Goal: Find specific page/section: Find specific page/section

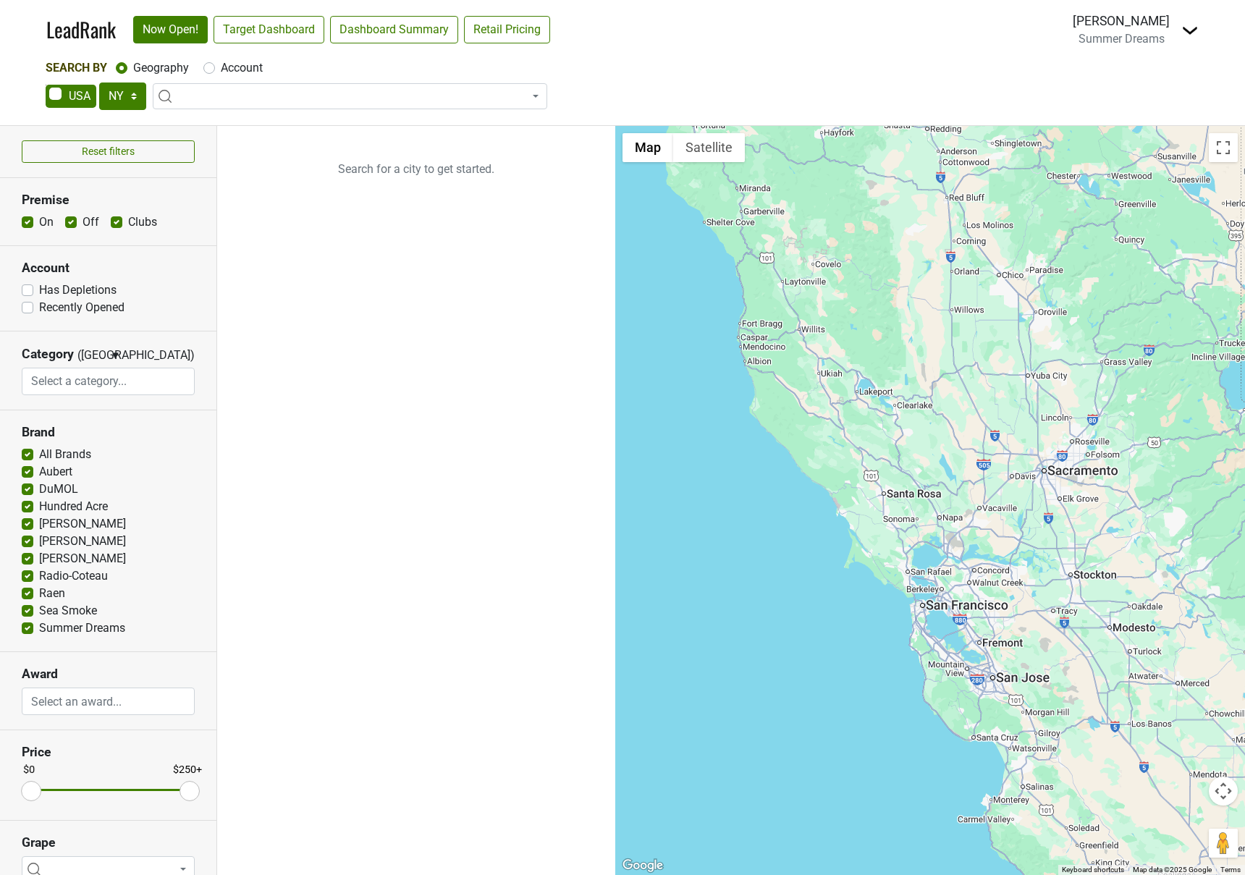
select select "NY"
select select
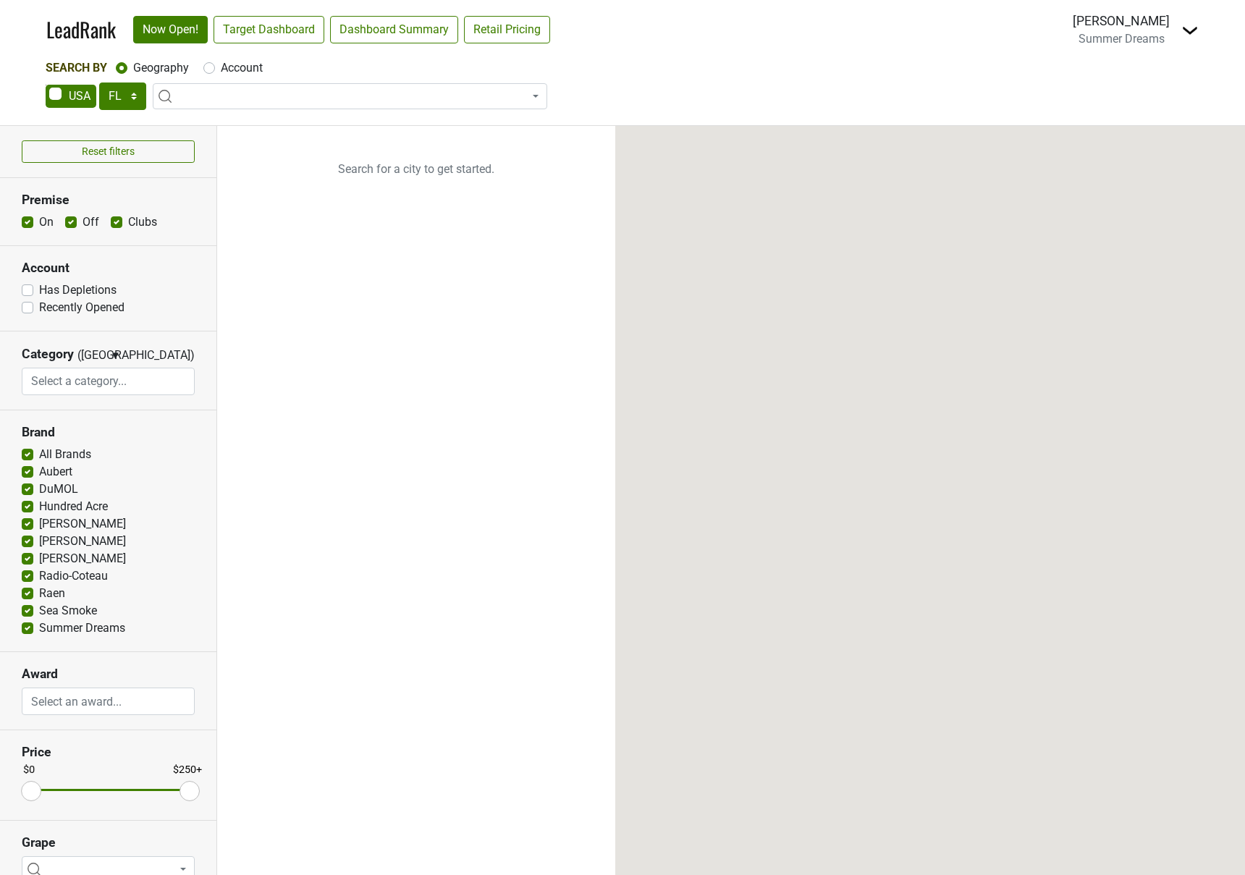
select select "FL"
select select
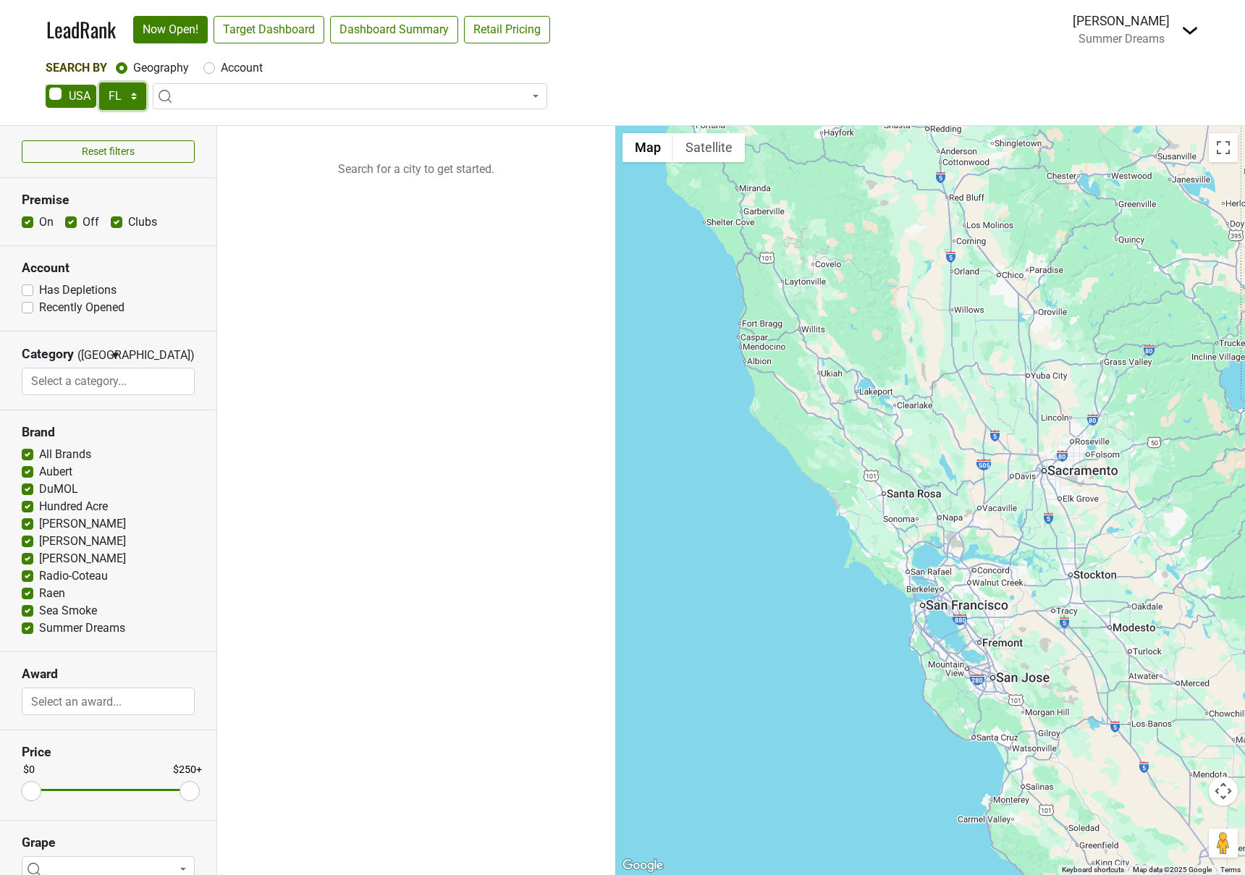
click at [137, 98] on select "AK AL AR AZ CA CO CT DC DE FL GA HI IA ID IL IN KS KY LA MA MD ME MI MN MO MS M…" at bounding box center [122, 97] width 47 height 28
click at [99, 83] on select "AK AL AR AZ CA CO CT DC DE FL GA HI IA ID IL IN KS KY LA MA MD ME MI MN MO MS M…" at bounding box center [122, 97] width 47 height 28
click at [248, 98] on span at bounding box center [350, 96] width 394 height 26
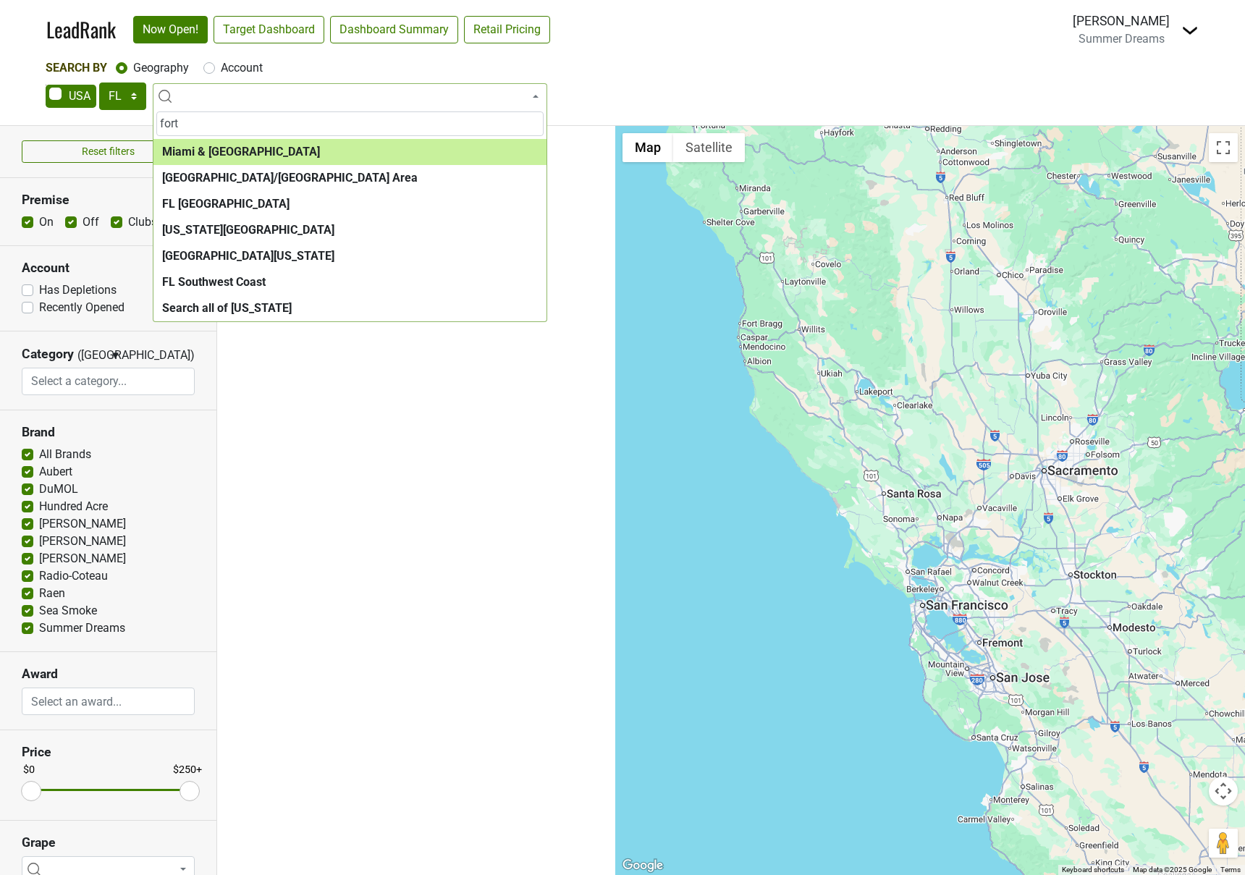
type input "fort"
select select "1195"
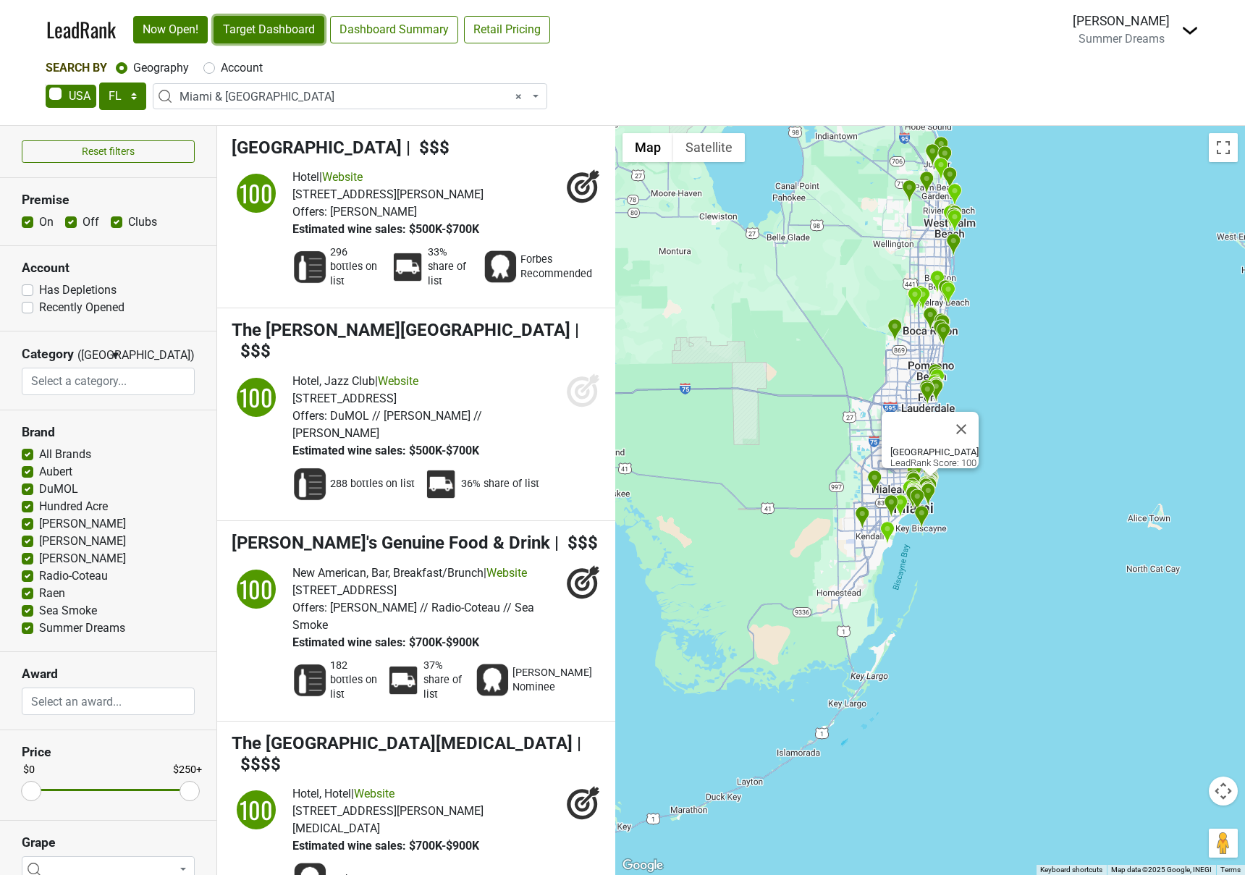
click at [282, 29] on link "Target Dashboard" at bounding box center [269, 30] width 111 height 28
click at [1187, 30] on img at bounding box center [1189, 30] width 17 height 17
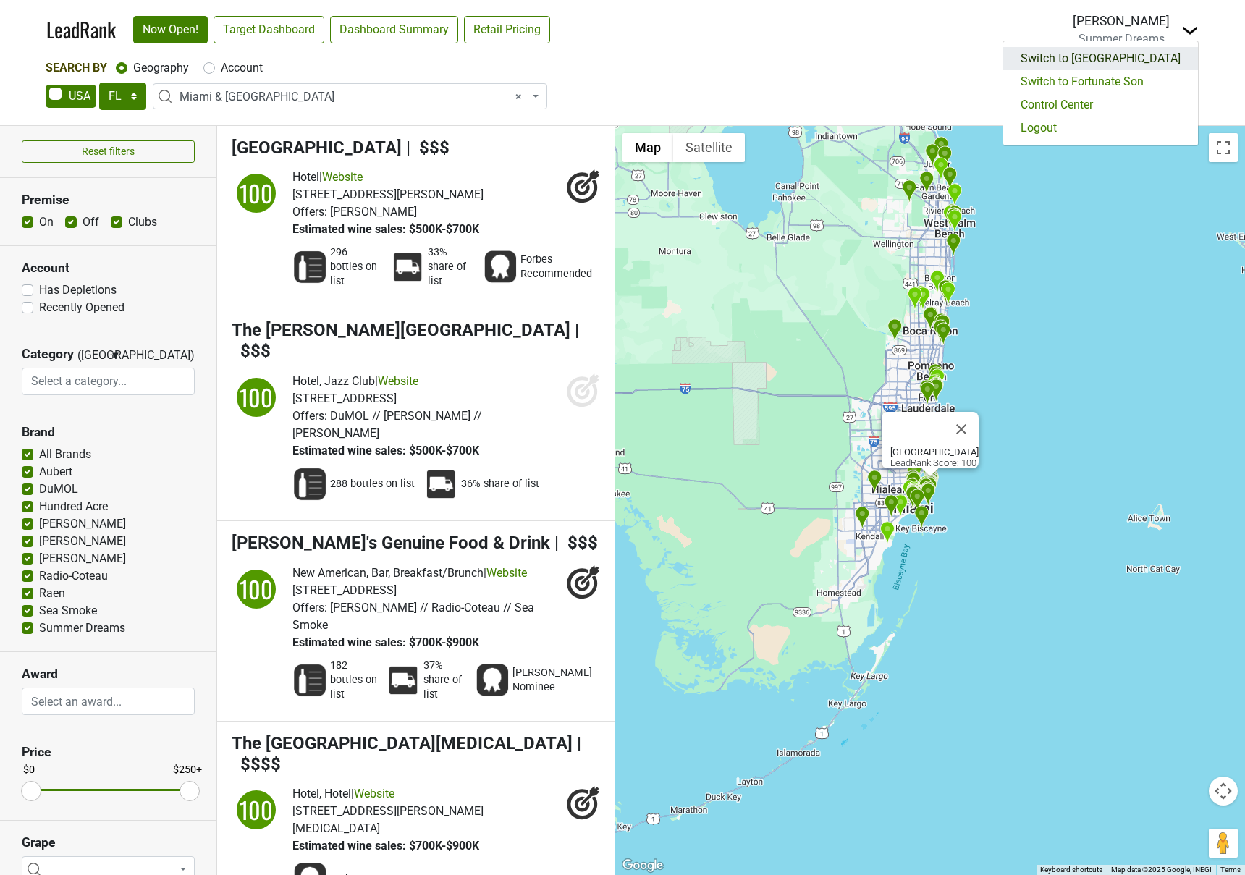
click at [1146, 62] on link "Switch to Hundred Acre" at bounding box center [1100, 58] width 195 height 23
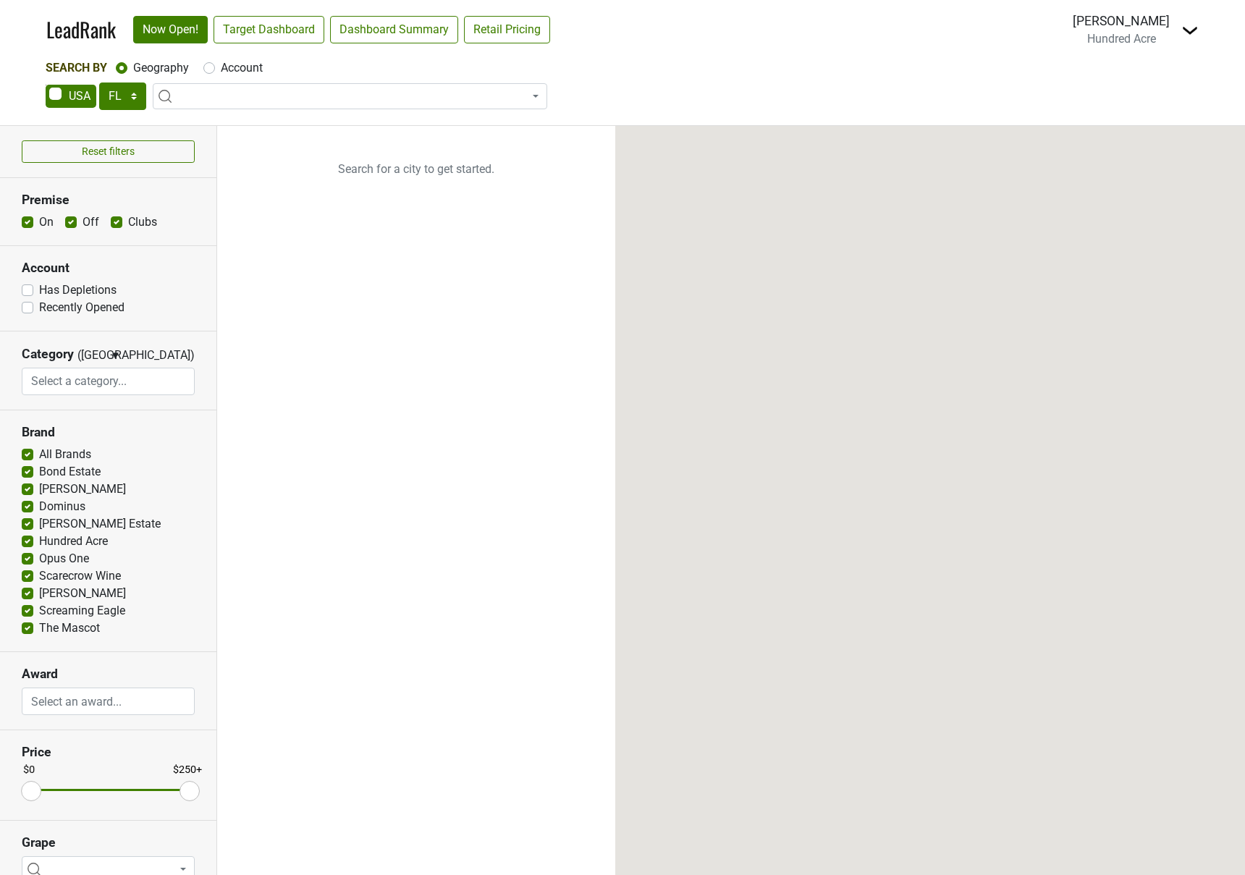
select select "FL"
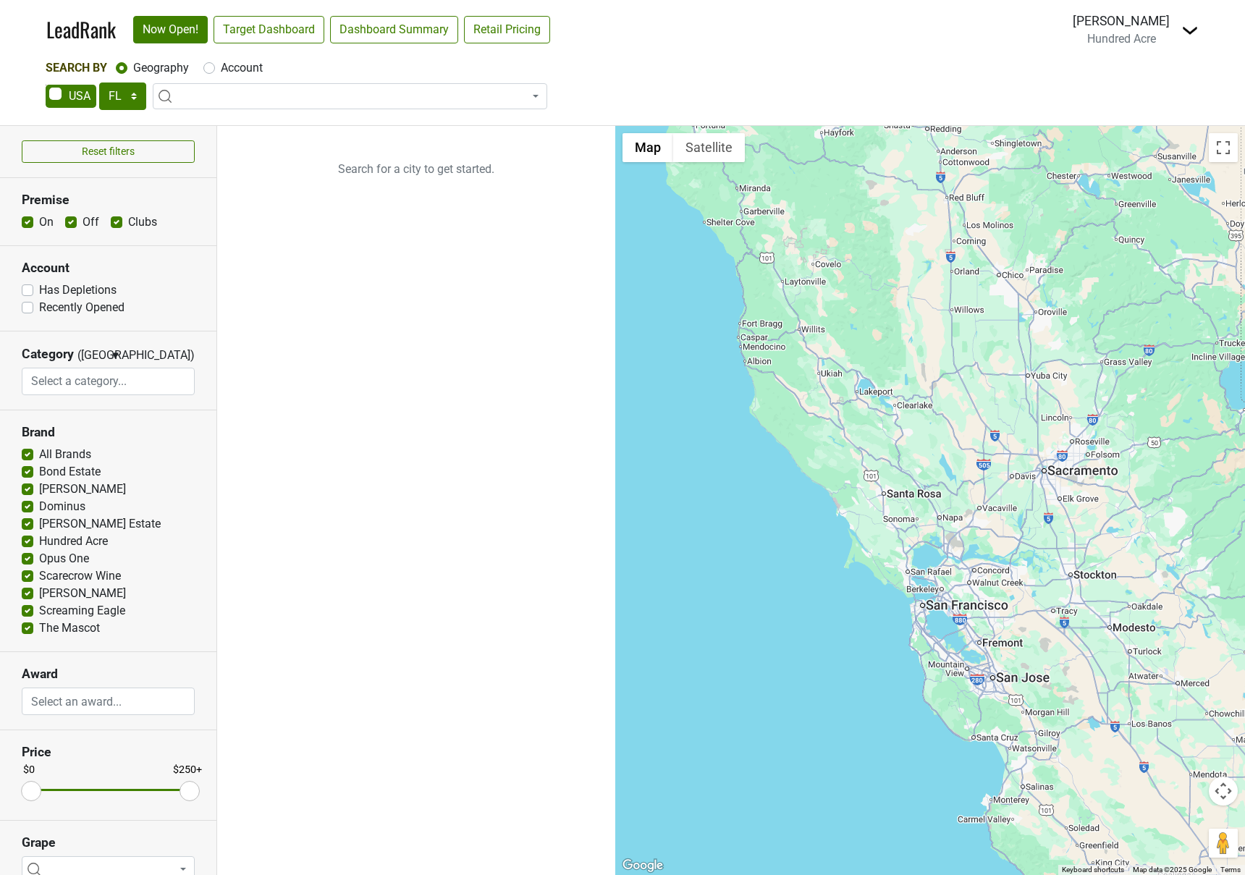
click at [253, 101] on span at bounding box center [350, 96] width 394 height 26
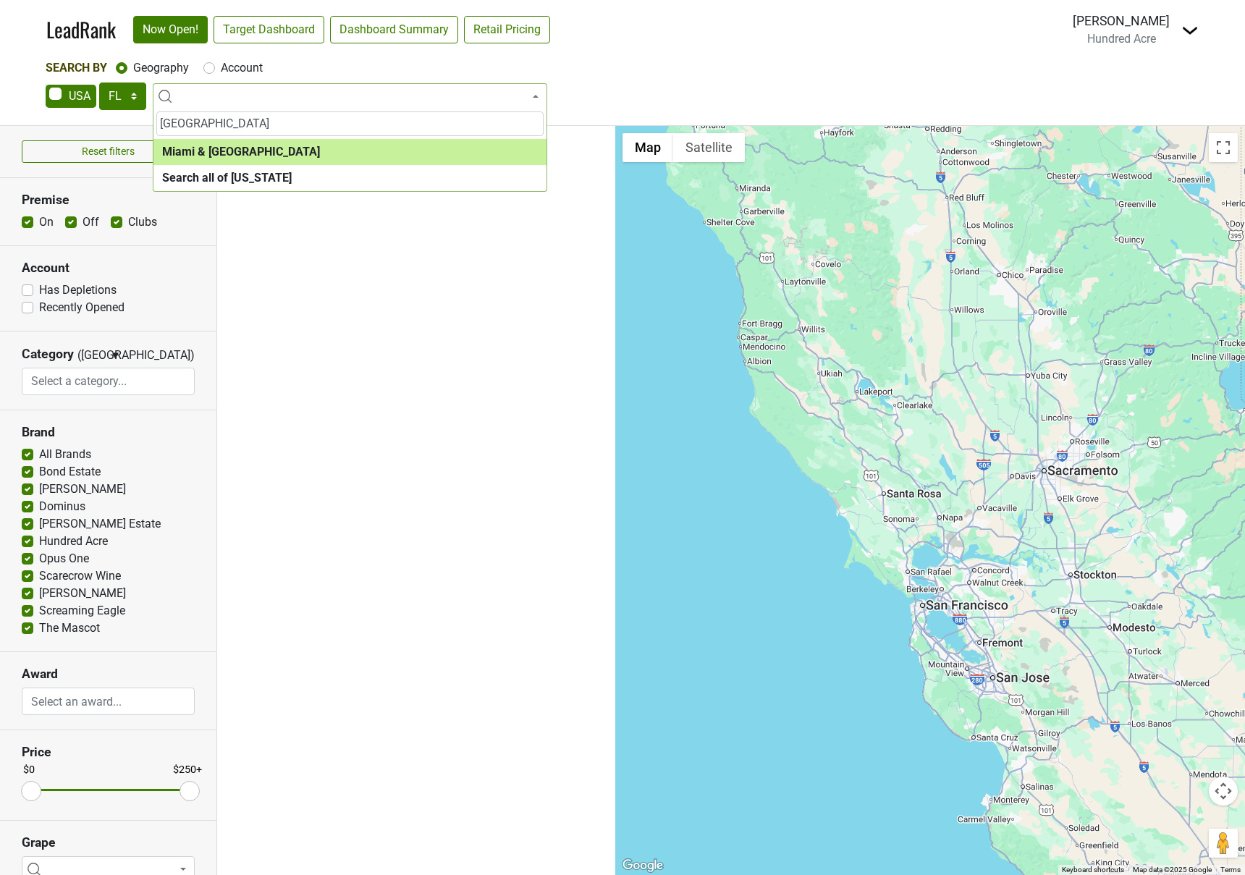
type input "miami"
select select "1195"
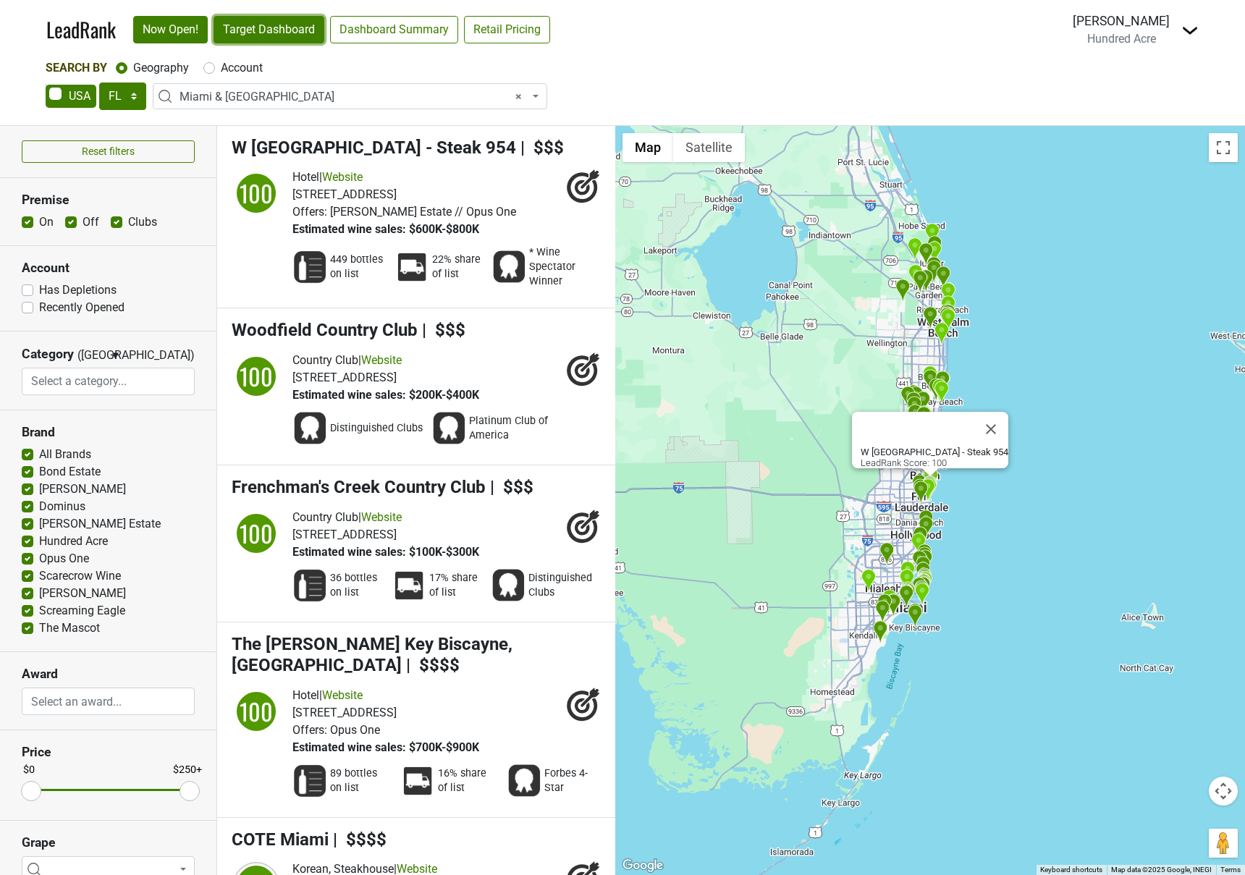
click at [276, 33] on link "Target Dashboard" at bounding box center [269, 30] width 111 height 28
click at [114, 103] on select "AK AL AR AZ CA CO CT DC DE FL [GEOGRAPHIC_DATA] HI IA ID IL IN KS [GEOGRAPHIC_D…" at bounding box center [122, 97] width 47 height 28
select select "NY"
click at [99, 83] on select "AK AL AR AZ CA CO CT DC DE FL GA HI IA ID IL IN KS KY LA MA MD ME MI MN MO MS M…" at bounding box center [122, 97] width 47 height 28
select select
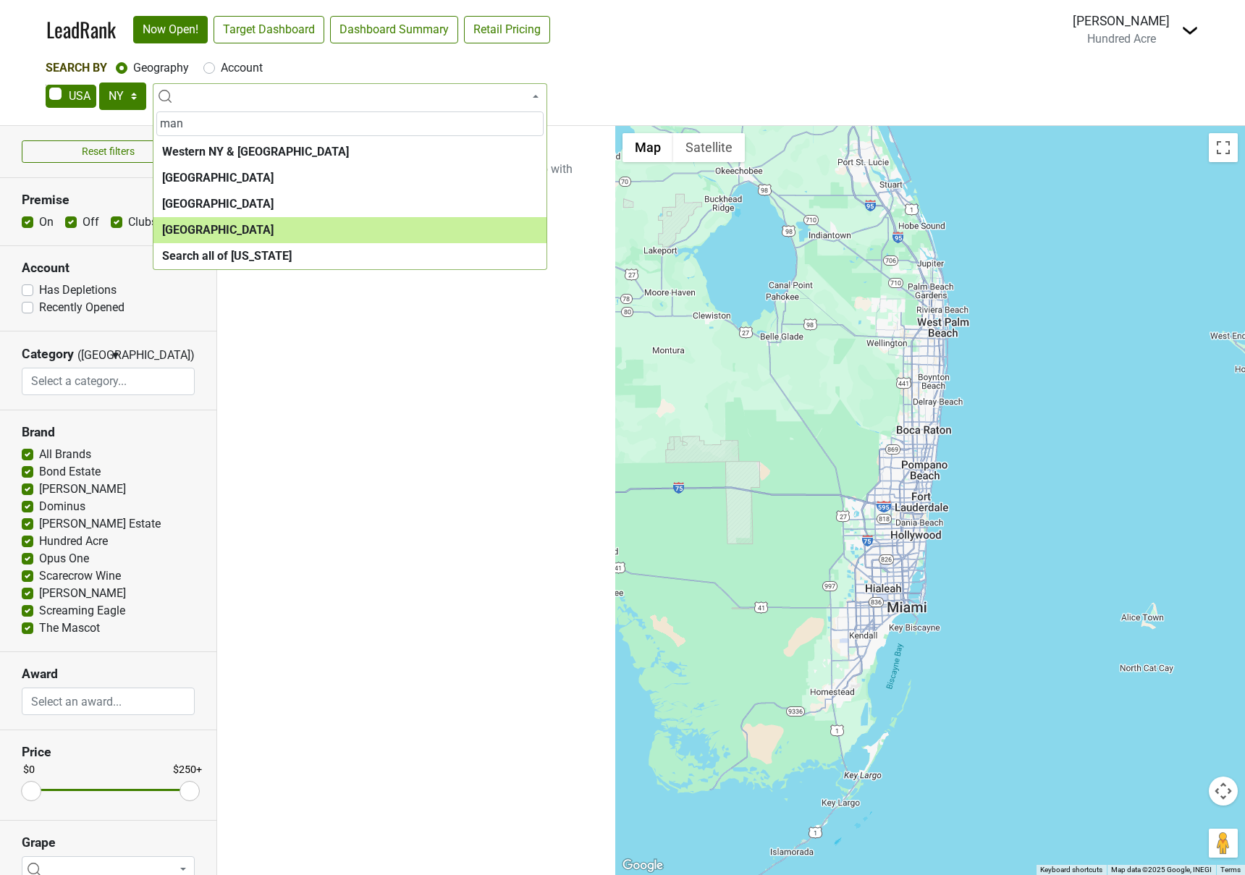
type input "man"
select select "1260"
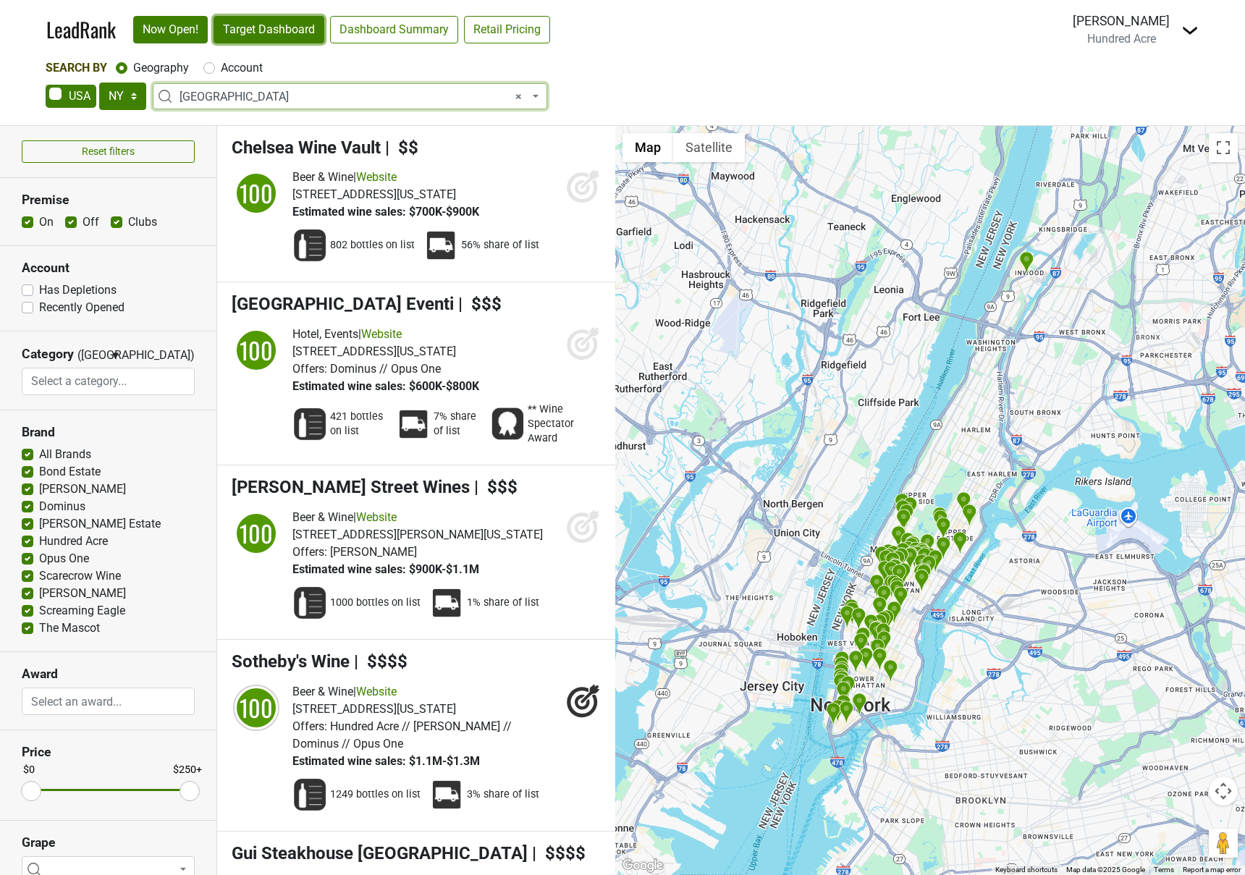
click at [290, 42] on link "Target Dashboard" at bounding box center [269, 30] width 111 height 28
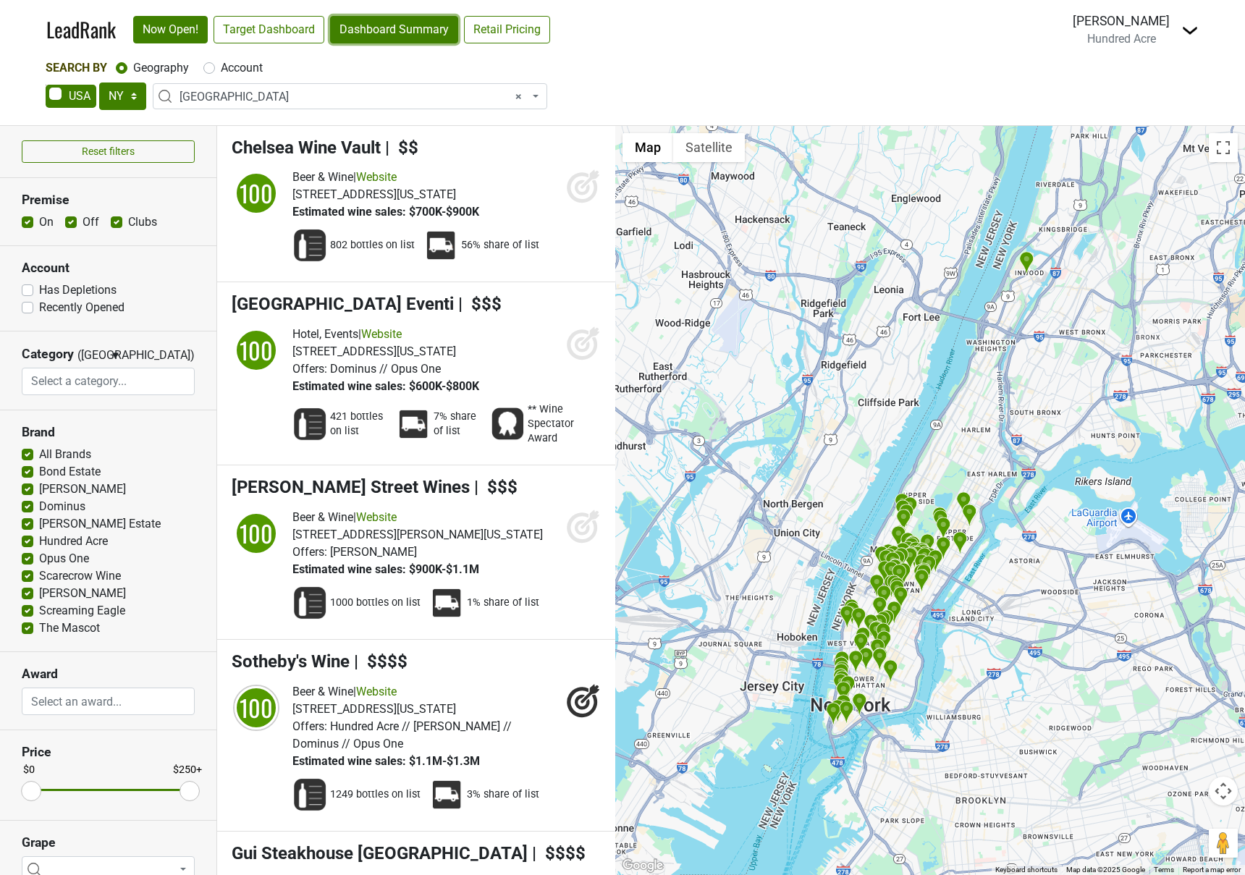
click at [397, 35] on link "Dashboard Summary" at bounding box center [394, 30] width 128 height 28
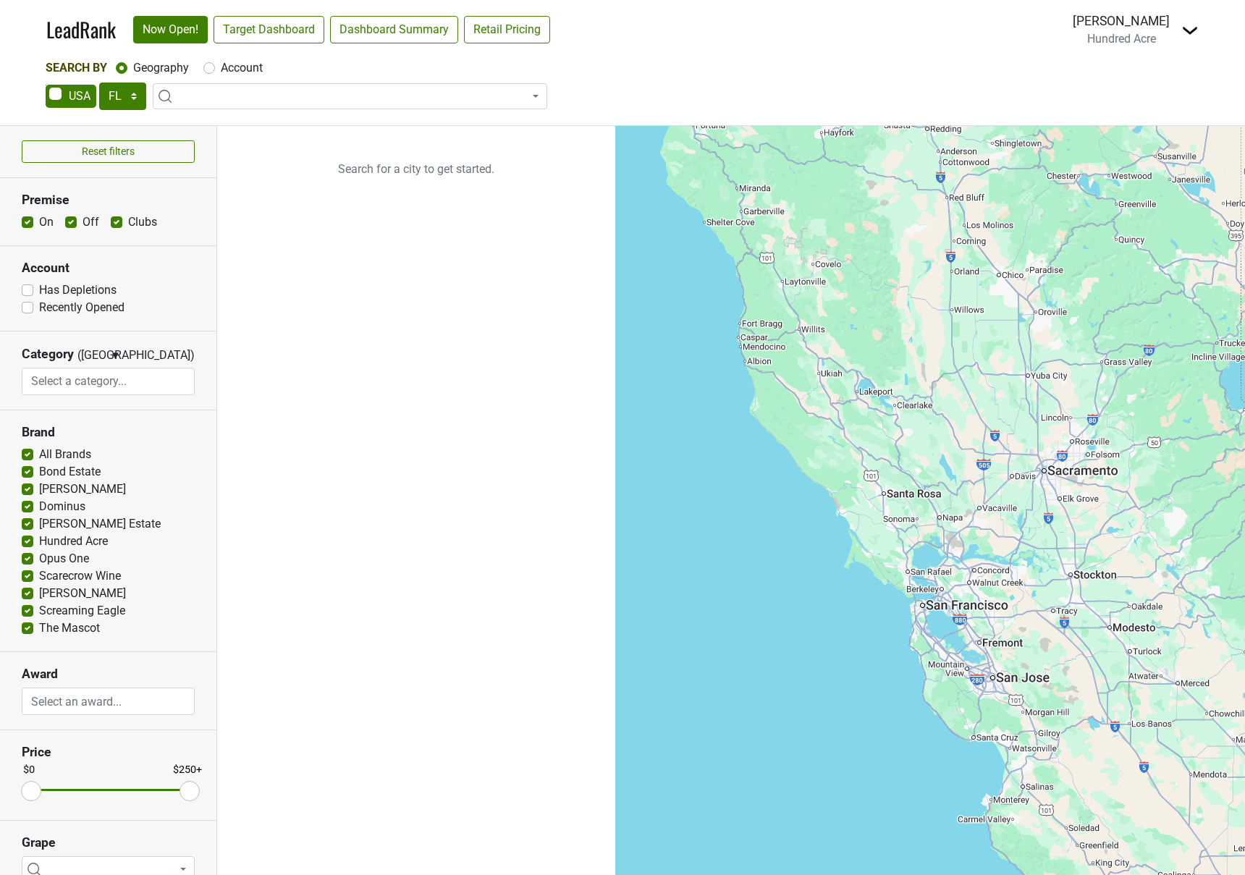
select select "FL"
select select
click at [267, 35] on link "Target Dashboard" at bounding box center [269, 30] width 111 height 28
click at [125, 100] on select "AK AL AR AZ CA CO CT DC DE FL [GEOGRAPHIC_DATA] HI IA ID IL IN KS [GEOGRAPHIC_D…" at bounding box center [122, 97] width 47 height 28
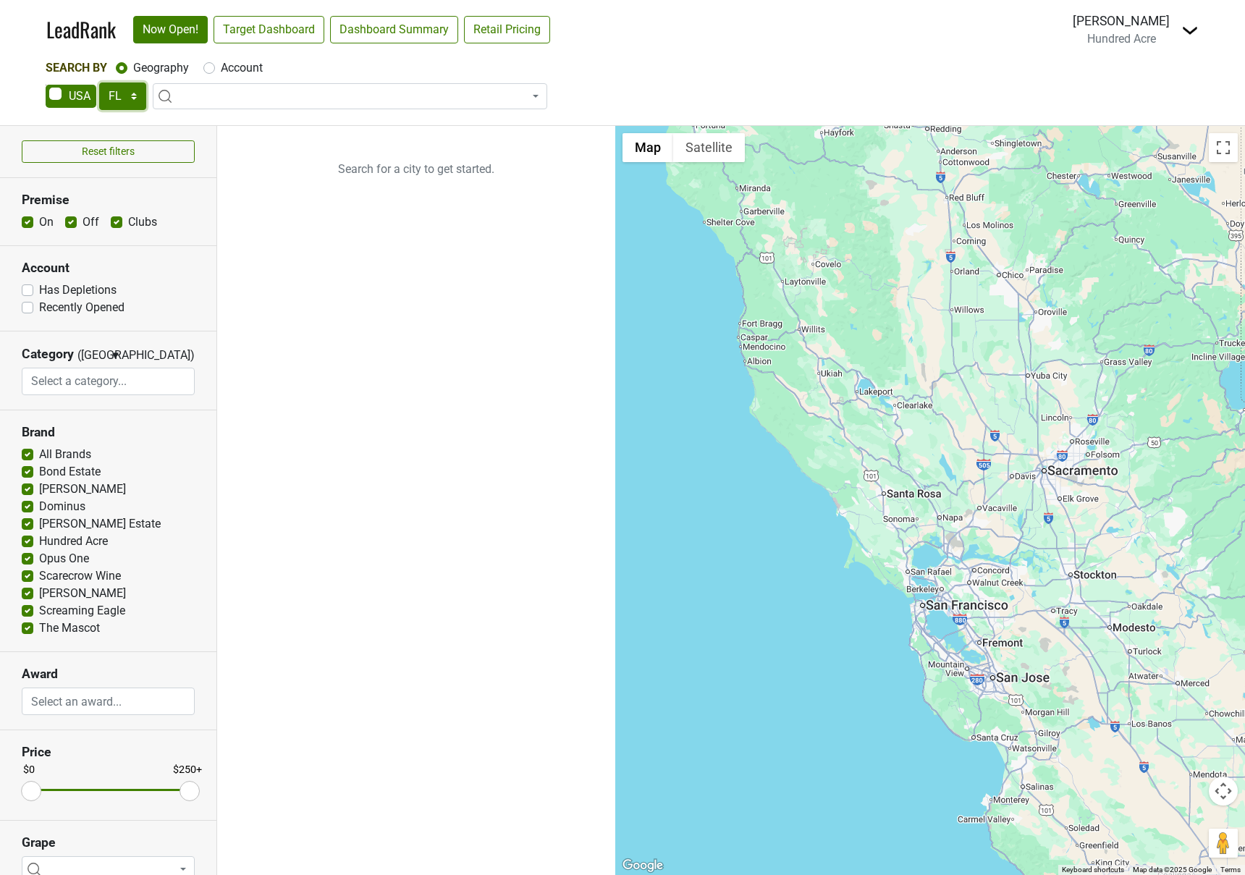
select select "NY"
click at [99, 83] on select "AK AL AR AZ CA CO CT DC DE FL [GEOGRAPHIC_DATA] HI IA ID IL IN KS [GEOGRAPHIC_D…" at bounding box center [122, 97] width 47 height 28
click at [261, 16] on link "Target Dashboard" at bounding box center [269, 30] width 111 height 28
click at [305, 33] on link "Target Dashboard" at bounding box center [269, 30] width 111 height 28
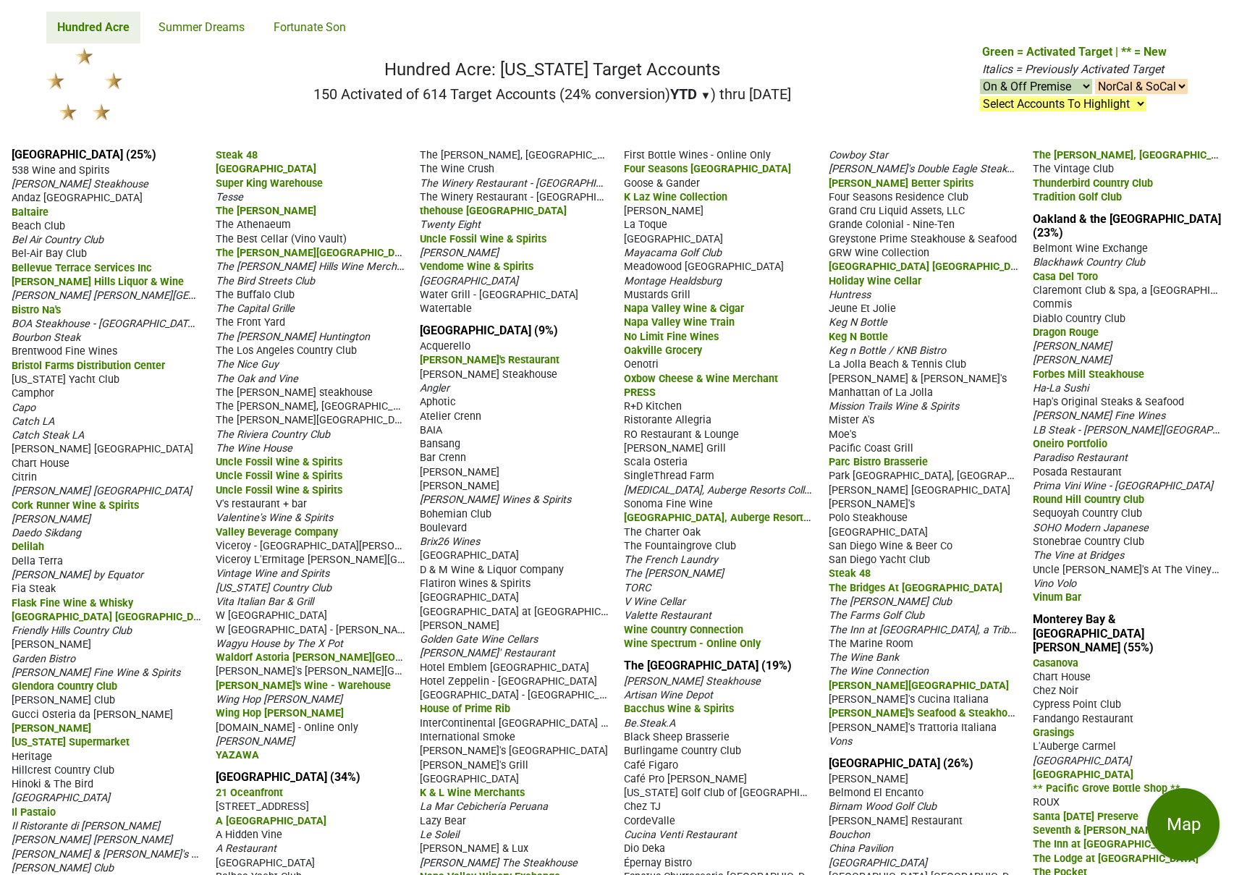
click at [1052, 90] on select "On & Off Premise On Premise Off Premise Country Clubs Only" at bounding box center [1036, 86] width 112 height 15
select select "on"
click at [980, 79] on select "On & Off Premise On Premise Off Premise Country Clubs Only" at bounding box center [1036, 86] width 112 height 15
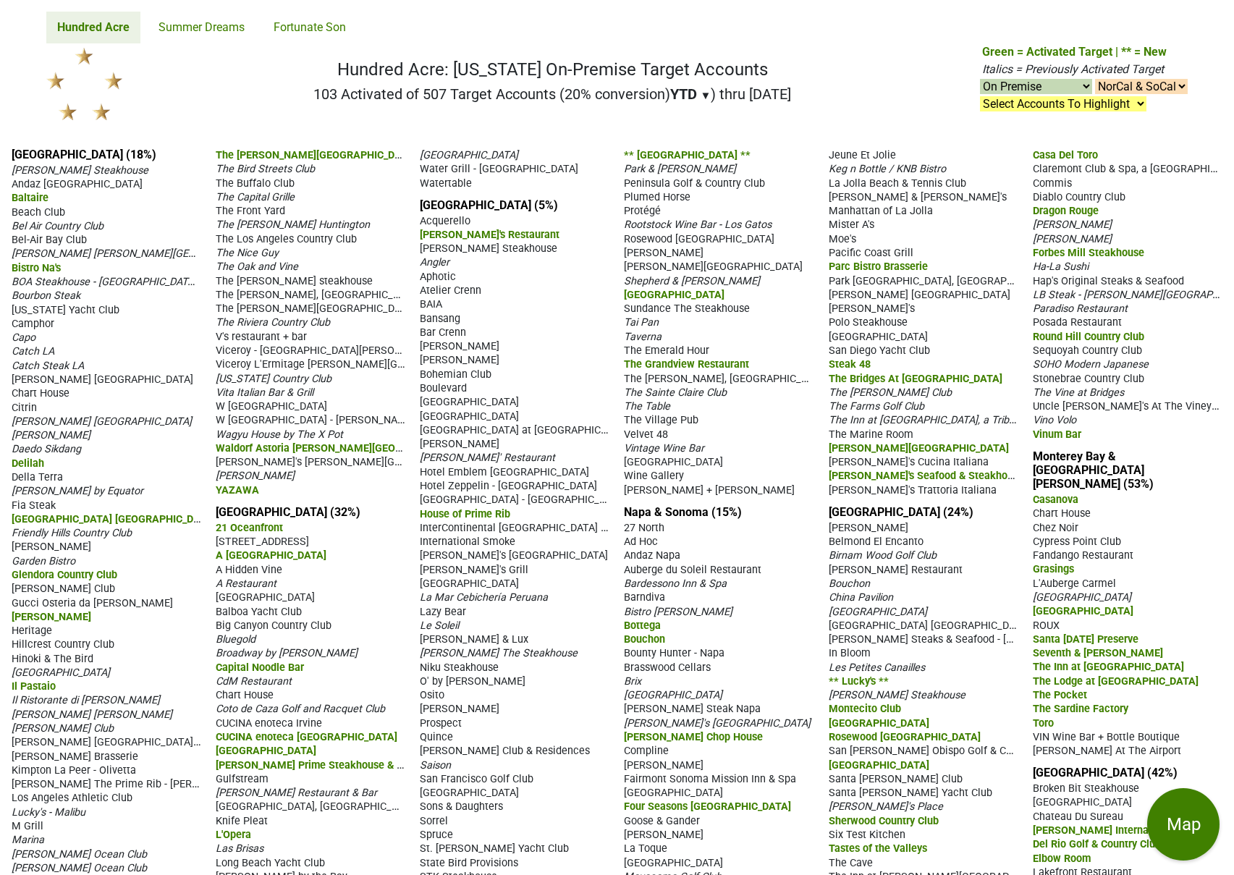
click at [1078, 86] on select "On & Off Premise On Premise Off Premise Country Clubs Only" at bounding box center [1036, 86] width 112 height 15
select select "club"
click at [980, 79] on select "On & Off Premise On Premise Off Premise Country Clubs Only" at bounding box center [1036, 86] width 112 height 15
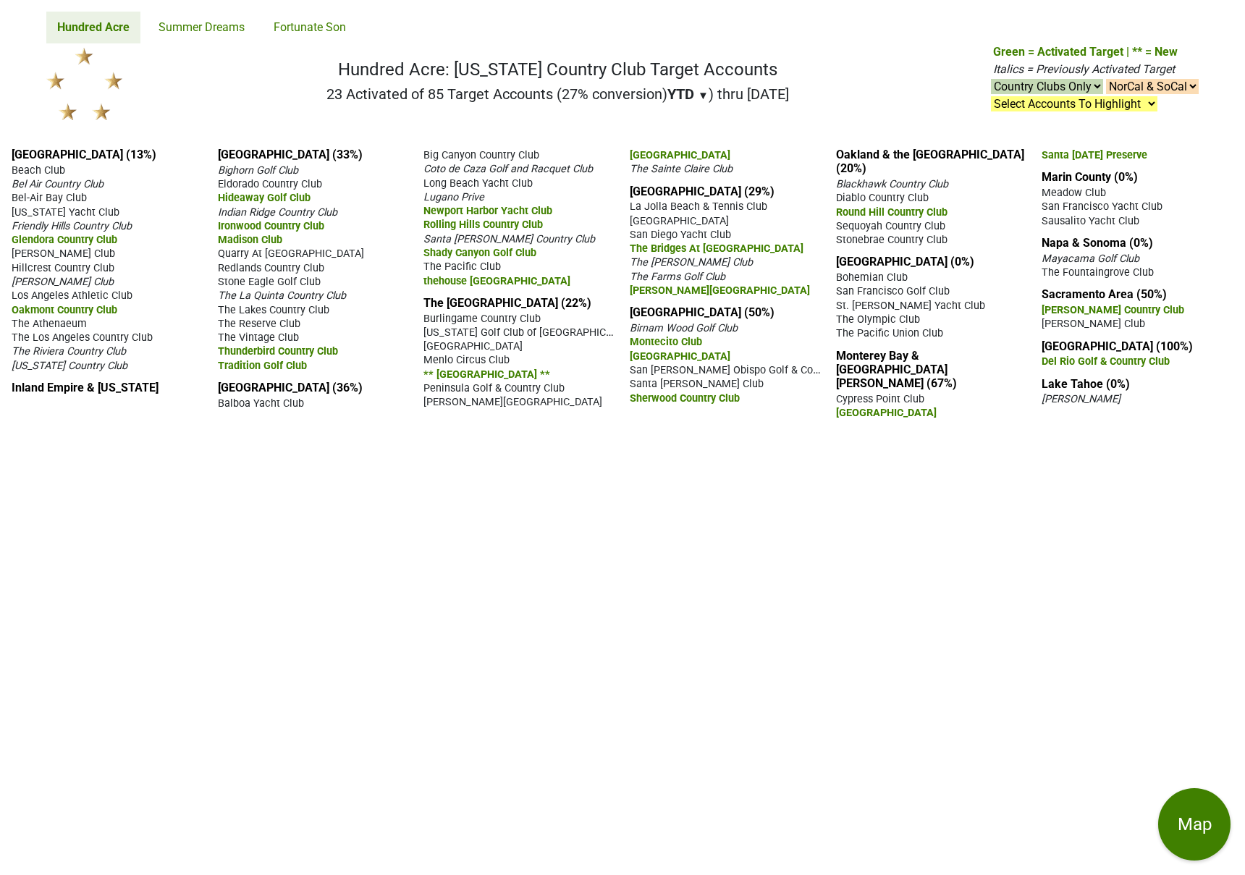
select select "club"
click at [1038, 85] on select "On & Off Premise On Premise Off Premise Country Clubs Only" at bounding box center [1047, 86] width 112 height 15
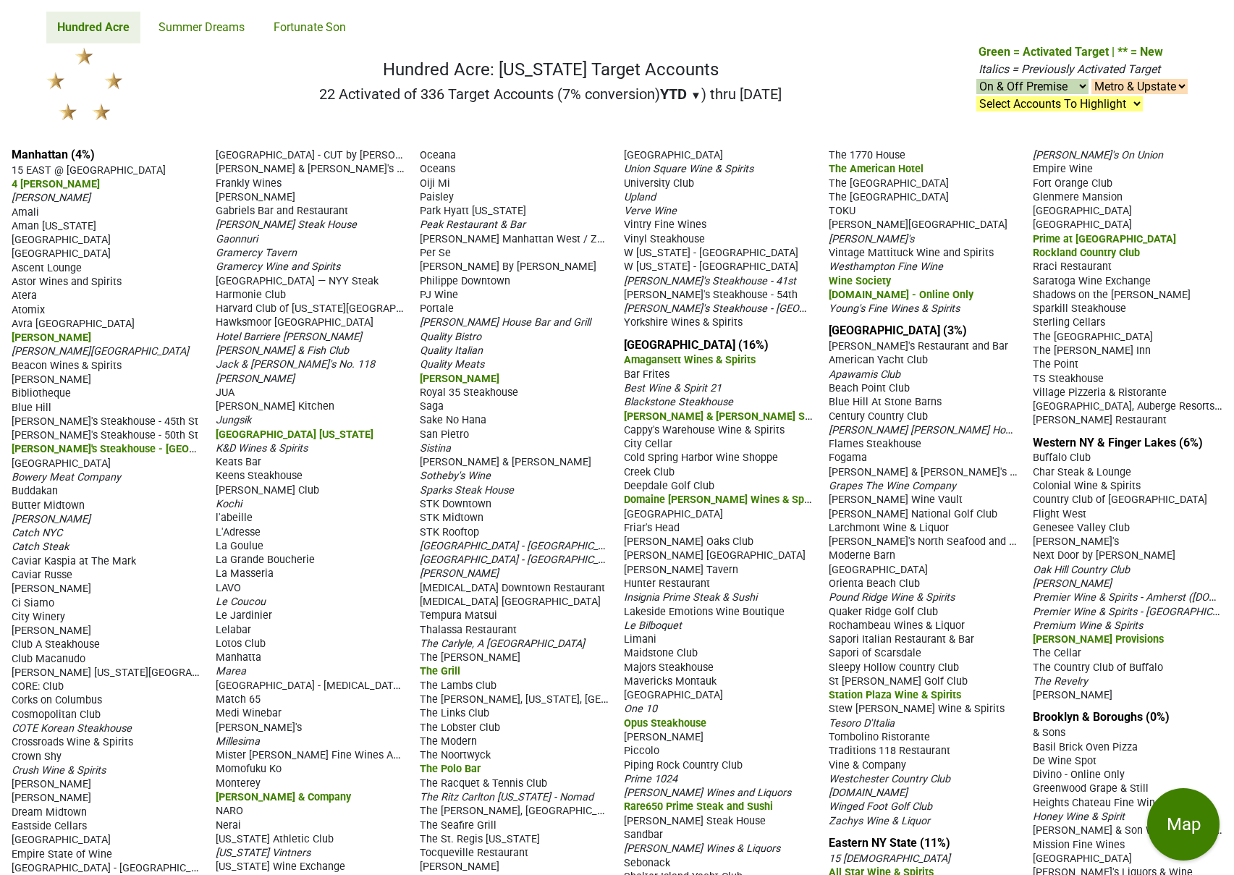
click at [1032, 87] on select "On & Off Premise On Premise Off Premise Country Clubs Only" at bounding box center [1032, 86] width 112 height 15
select select "on"
click at [976, 79] on select "On & Off Premise On Premise Off Premise Country Clubs Only" at bounding box center [1032, 86] width 112 height 15
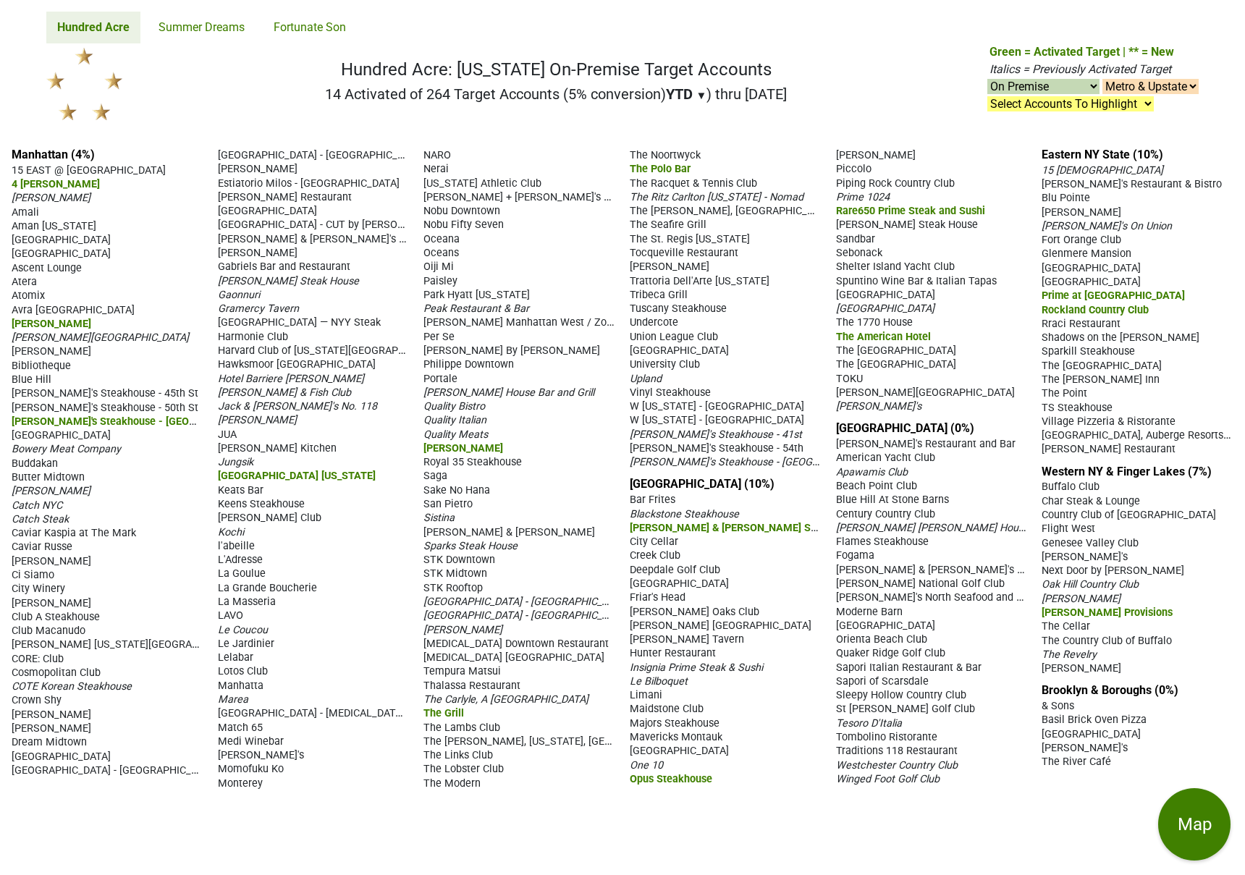
click at [1015, 90] on select "On & Off Premise On Premise Off Premise Country Clubs Only" at bounding box center [1043, 86] width 112 height 15
select select "club"
click at [987, 79] on select "On & Off Premise On Premise Off Premise Country Clubs Only" at bounding box center [1043, 86] width 112 height 15
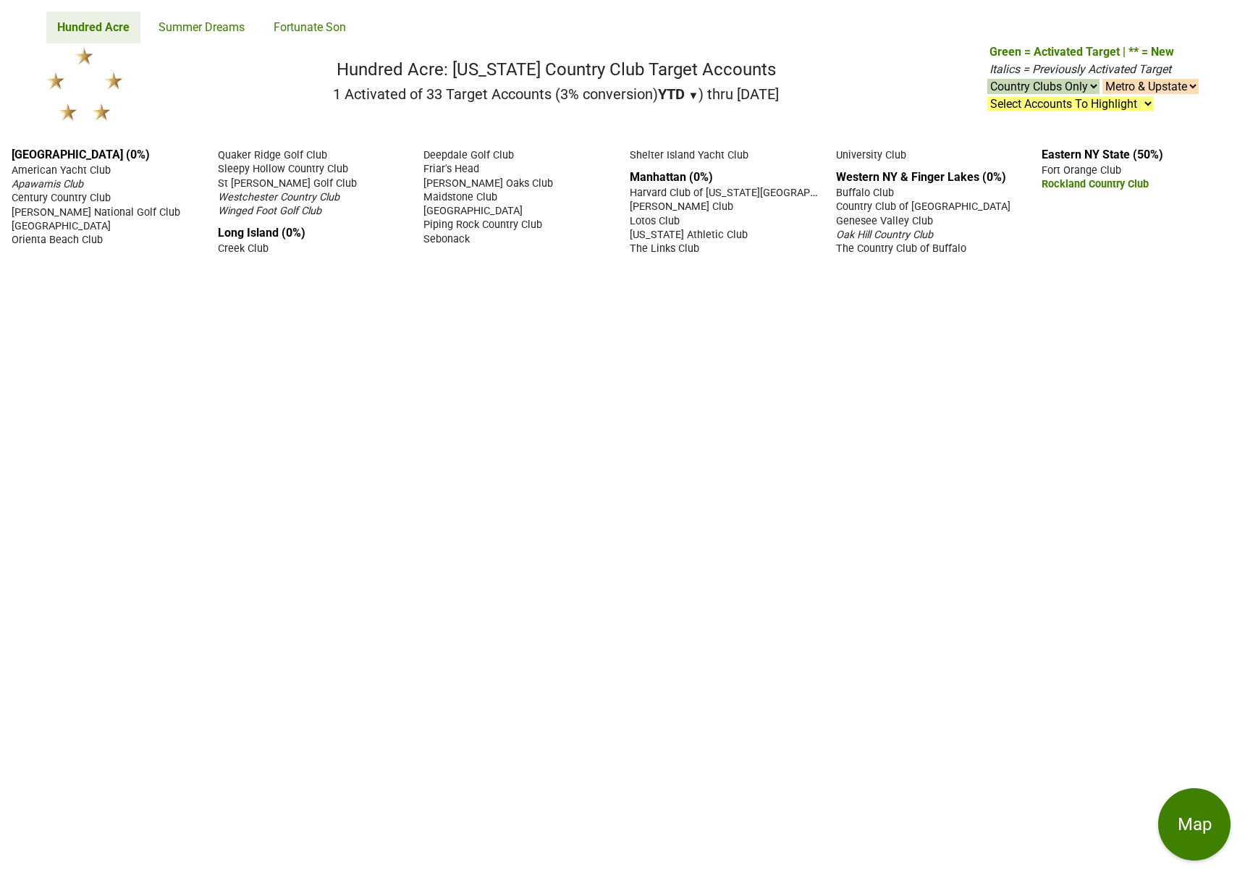
click at [1023, 92] on select "On & Off Premise On Premise Off Premise Country Clubs Only" at bounding box center [1043, 86] width 112 height 15
select select "on"
click at [987, 79] on select "On & Off Premise On Premise Off Premise Country Clubs Only" at bounding box center [1043, 86] width 112 height 15
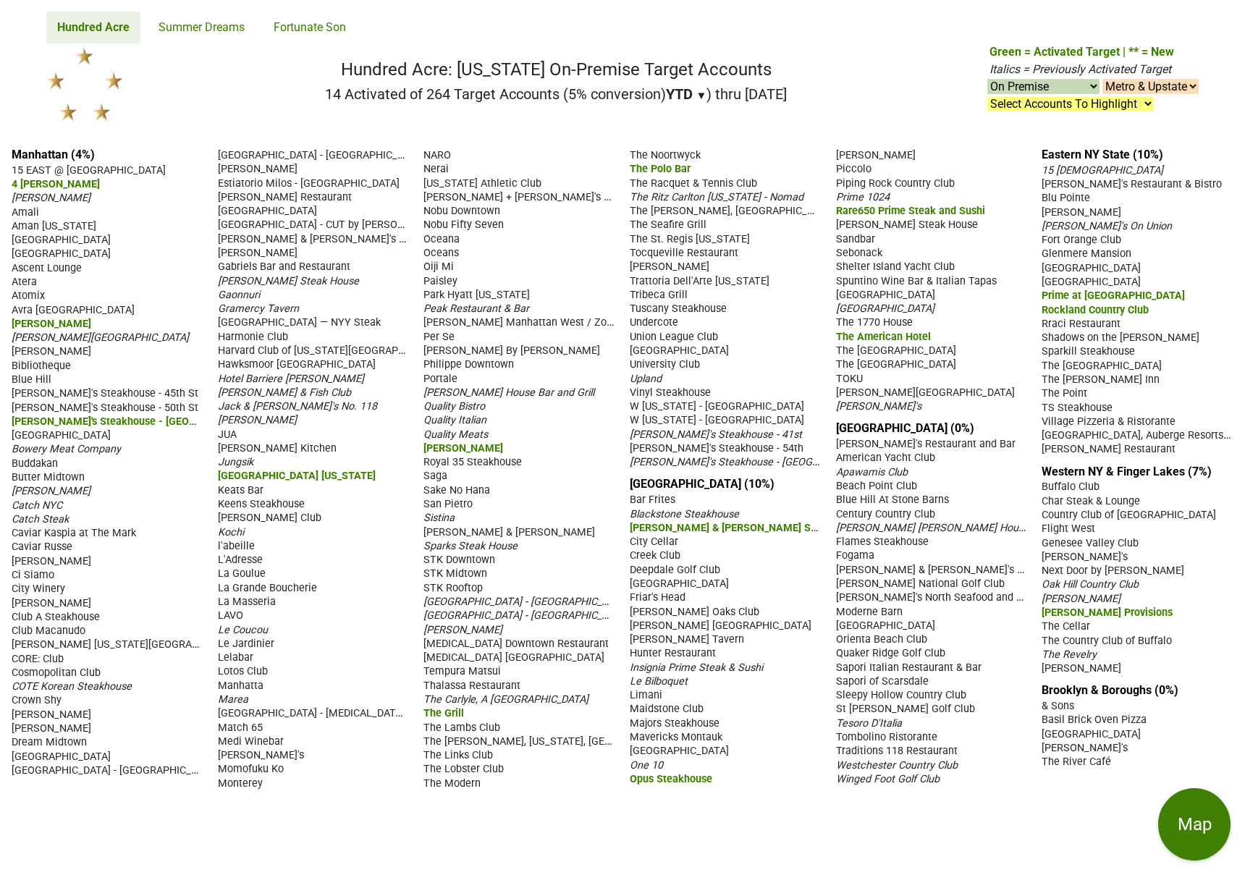
click at [1089, 89] on select "On & Off Premise On Premise Off Premise Country Clubs Only" at bounding box center [1043, 86] width 112 height 15
select select "club"
click at [987, 79] on select "On & Off Premise On Premise Off Premise Country Clubs Only" at bounding box center [1043, 86] width 112 height 15
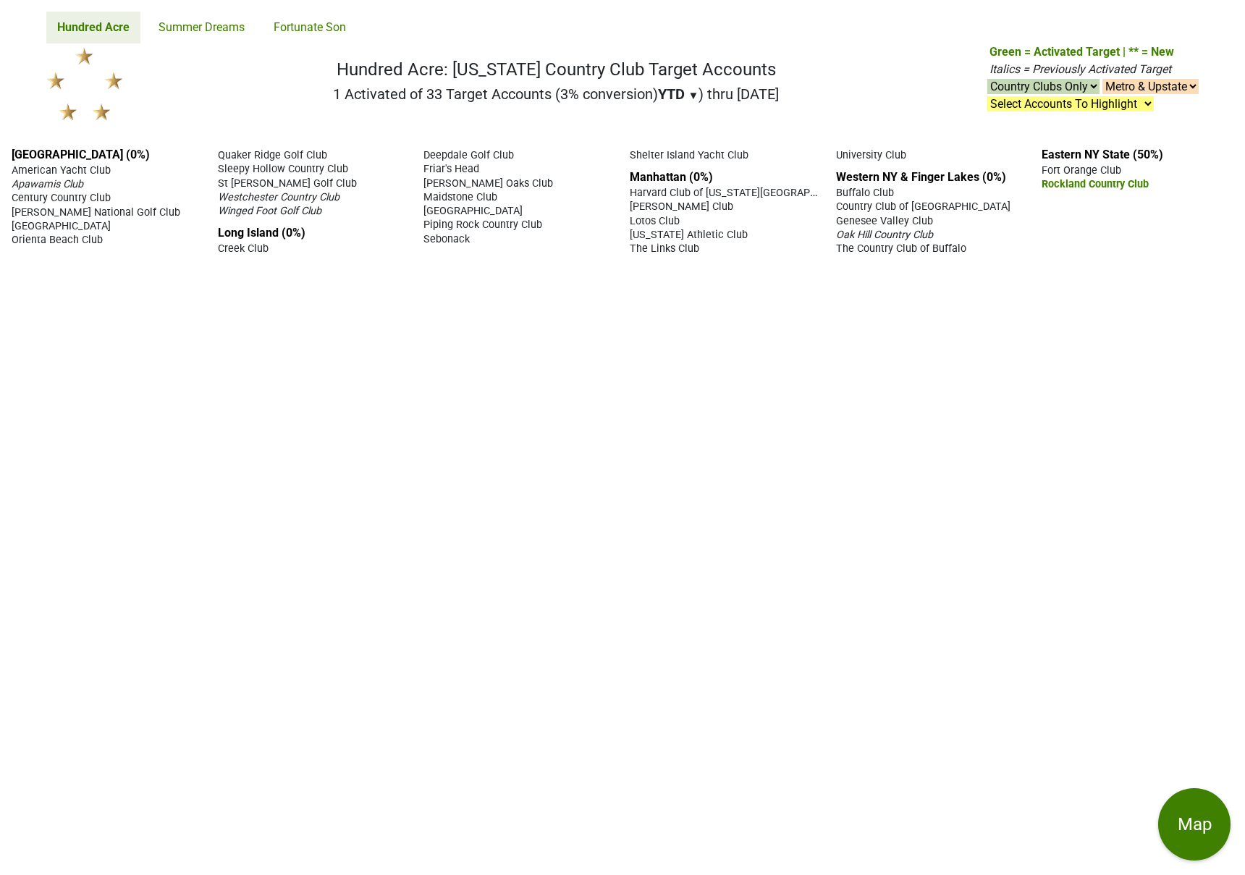
click at [1073, 88] on select "On & Off Premise On Premise Off Premise Country Clubs Only" at bounding box center [1043, 86] width 112 height 15
select select "on"
click at [987, 79] on select "On & Off Premise On Premise Off Premise Country Clubs Only" at bounding box center [1043, 86] width 112 height 15
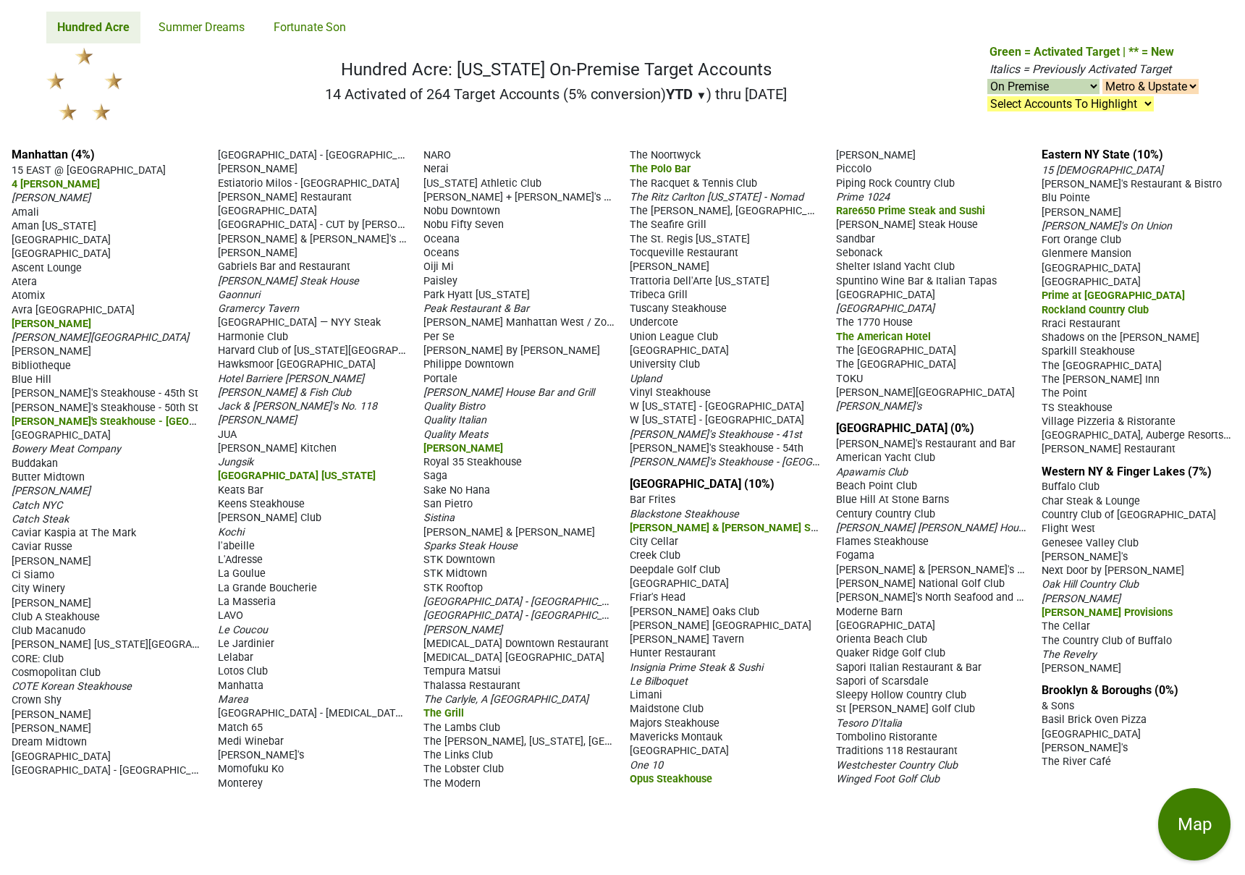
click at [1060, 90] on select "On & Off Premise On Premise Off Premise Country Clubs Only" at bounding box center [1043, 86] width 112 height 15
select select "club"
click at [987, 79] on select "On & Off Premise On Premise Off Premise Country Clubs Only" at bounding box center [1043, 86] width 112 height 15
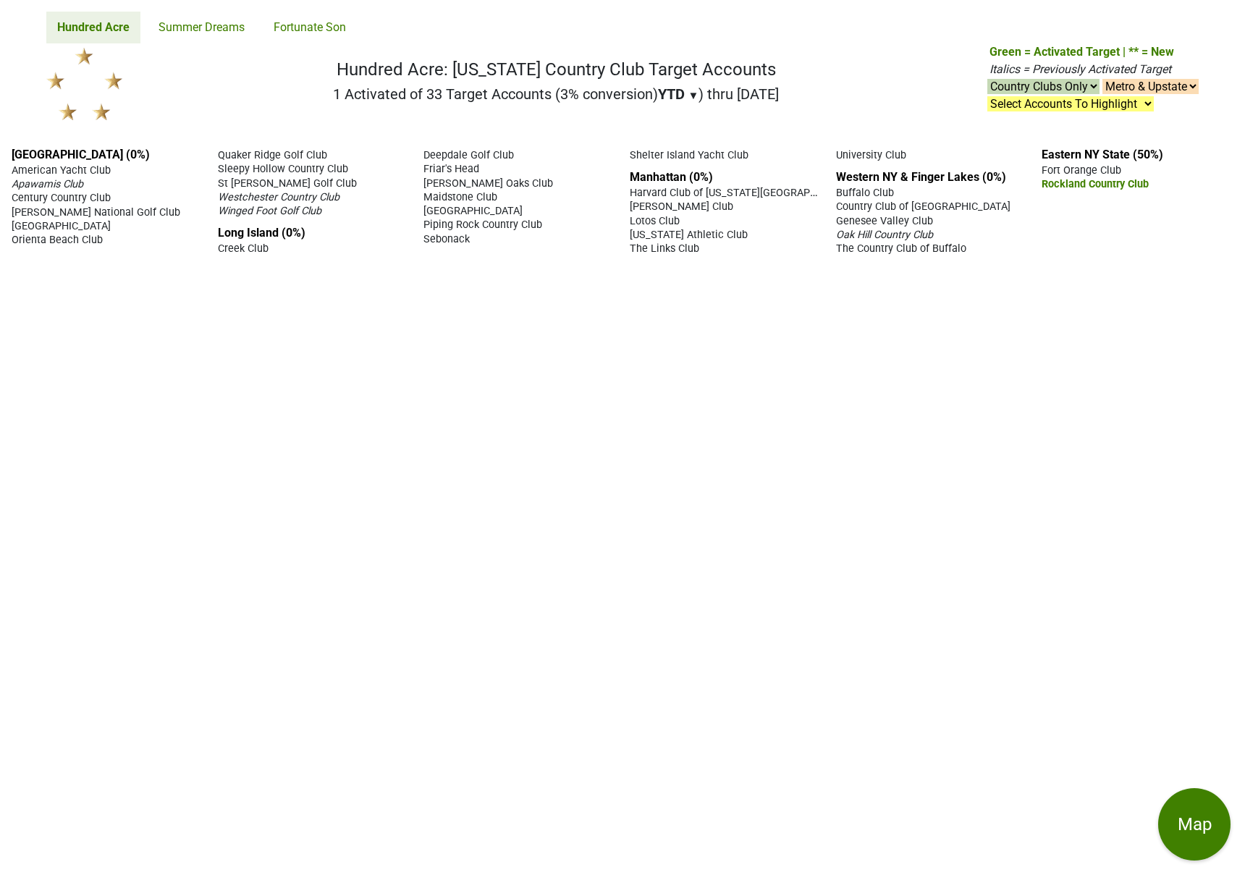
select select "club"
drag, startPoint x: 9, startPoint y: 153, endPoint x: 1113, endPoint y: 223, distance: 1106.0
click at [1113, 223] on div "[GEOGRAPHIC_DATA] (0%) American Yacht Club Apawamis Club Century Country Club […" at bounding box center [622, 505] width 1245 height 739
copy div "Westchester County (0%) American Yacht Club Apawamis Club Century Country Club …"
click at [225, 29] on link "Summer Dreams" at bounding box center [202, 28] width 108 height 32
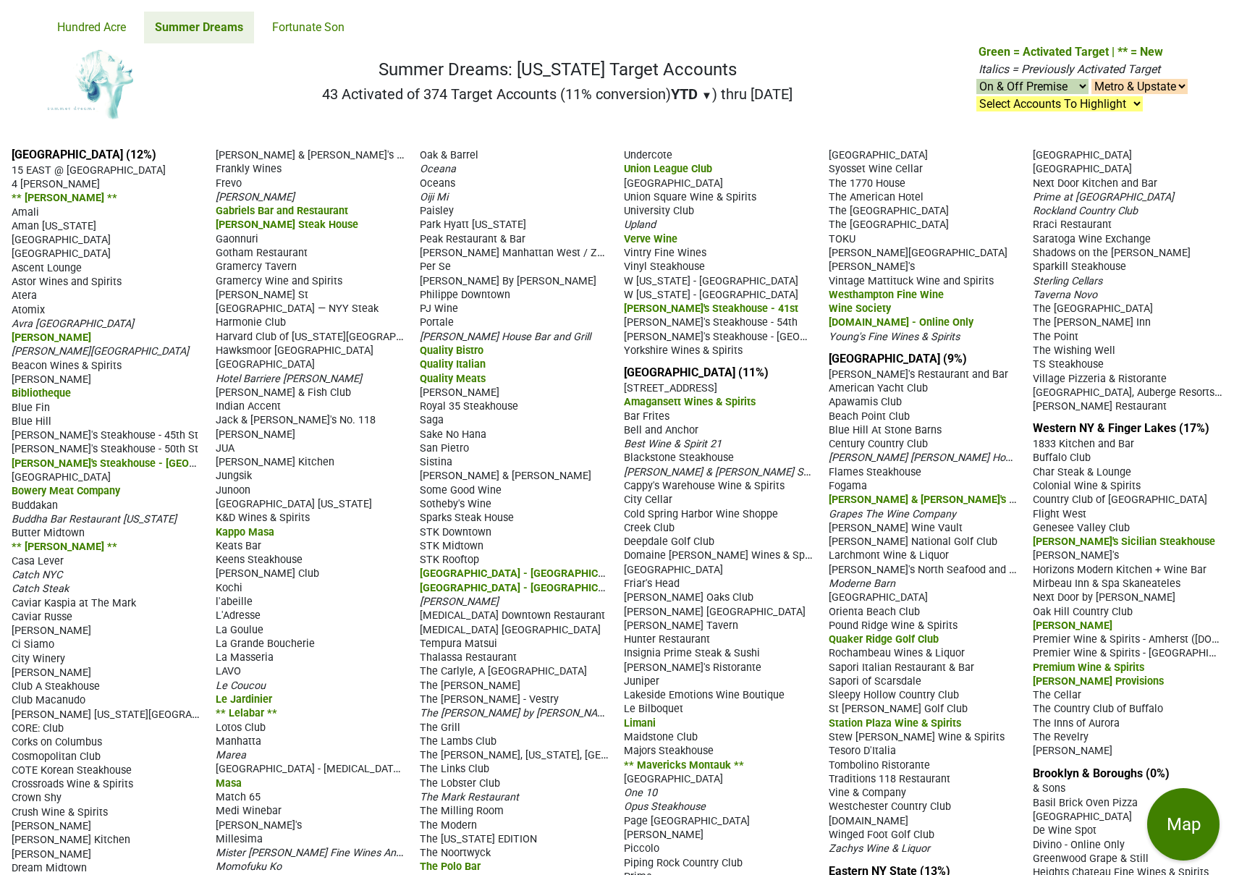
click at [1011, 87] on select "On & Off Premise On Premise Off Premise Country Clubs Only" at bounding box center [1032, 86] width 112 height 15
select select "on"
click at [976, 79] on select "On & Off Premise On Premise Off Premise Country Clubs Only" at bounding box center [1032, 86] width 112 height 15
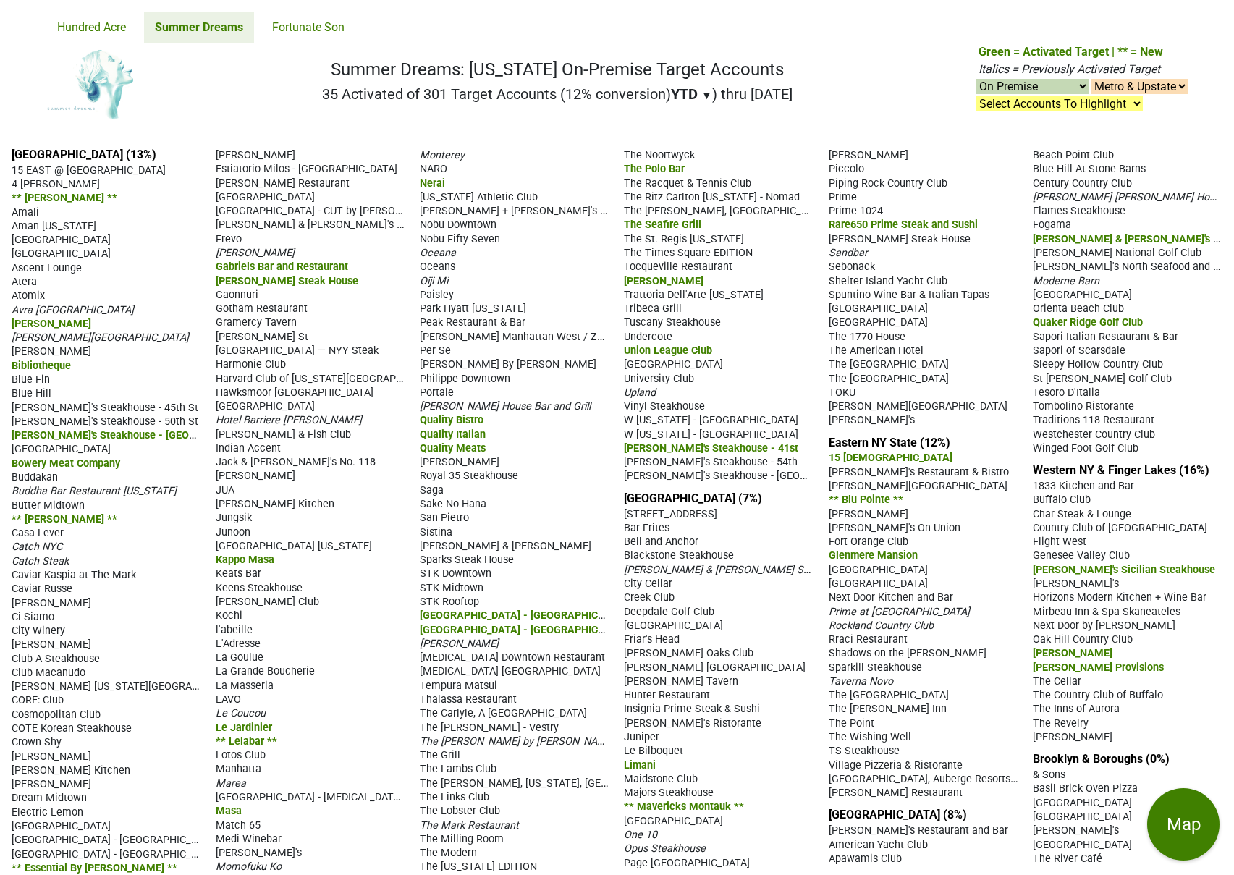
click at [1078, 88] on select "On & Off Premise On Premise Off Premise Country Clubs Only" at bounding box center [1032, 86] width 112 height 15
select select "club"
click at [976, 79] on select "On & Off Premise On Premise Off Premise Country Clubs Only" at bounding box center [1032, 86] width 112 height 15
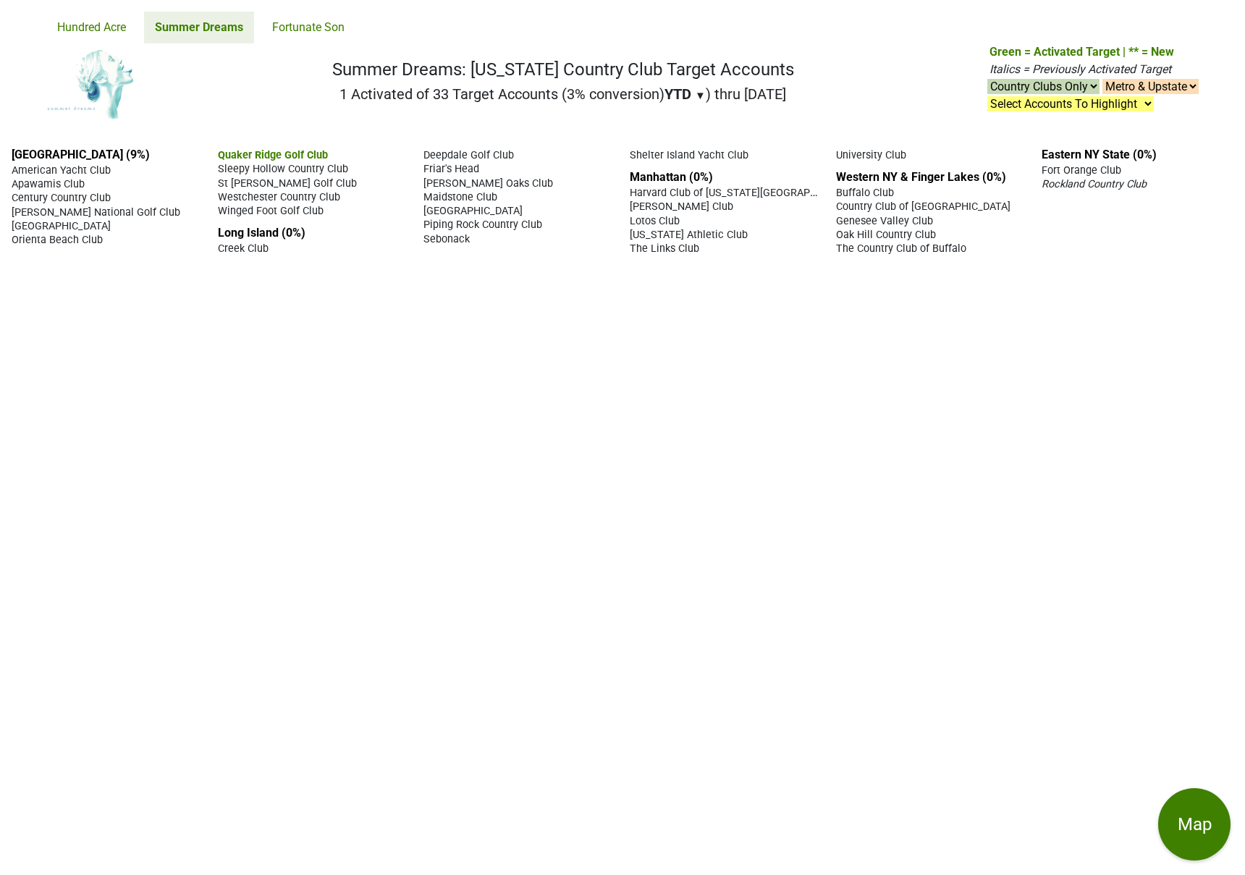
drag, startPoint x: 9, startPoint y: 153, endPoint x: 1073, endPoint y: 263, distance: 1068.9
click at [1073, 263] on div "[GEOGRAPHIC_DATA] (9%) American Yacht Club Apawamis Club Century Country Club […" at bounding box center [622, 505] width 1245 height 739
copy div "[GEOGRAPHIC_DATA] (9%) American Yacht Club Apawamis Club Century Country Club […"
click at [1054, 90] on select "On & Off Premise On Premise Off Premise Country Clubs Only" at bounding box center [1043, 86] width 112 height 15
select select "on"
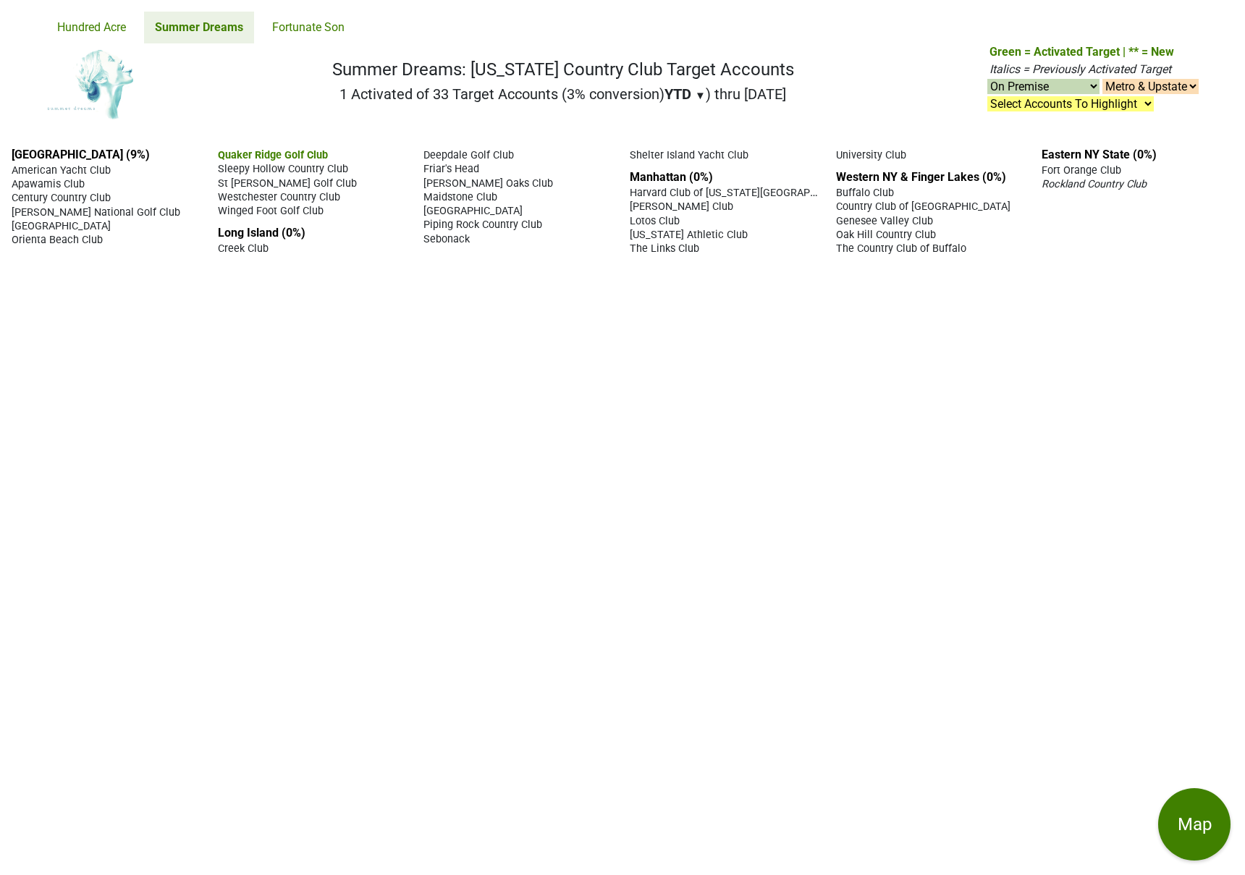
click at [987, 79] on select "On & Off Premise On Premise Off Premise Country Clubs Only" at bounding box center [1043, 86] width 112 height 15
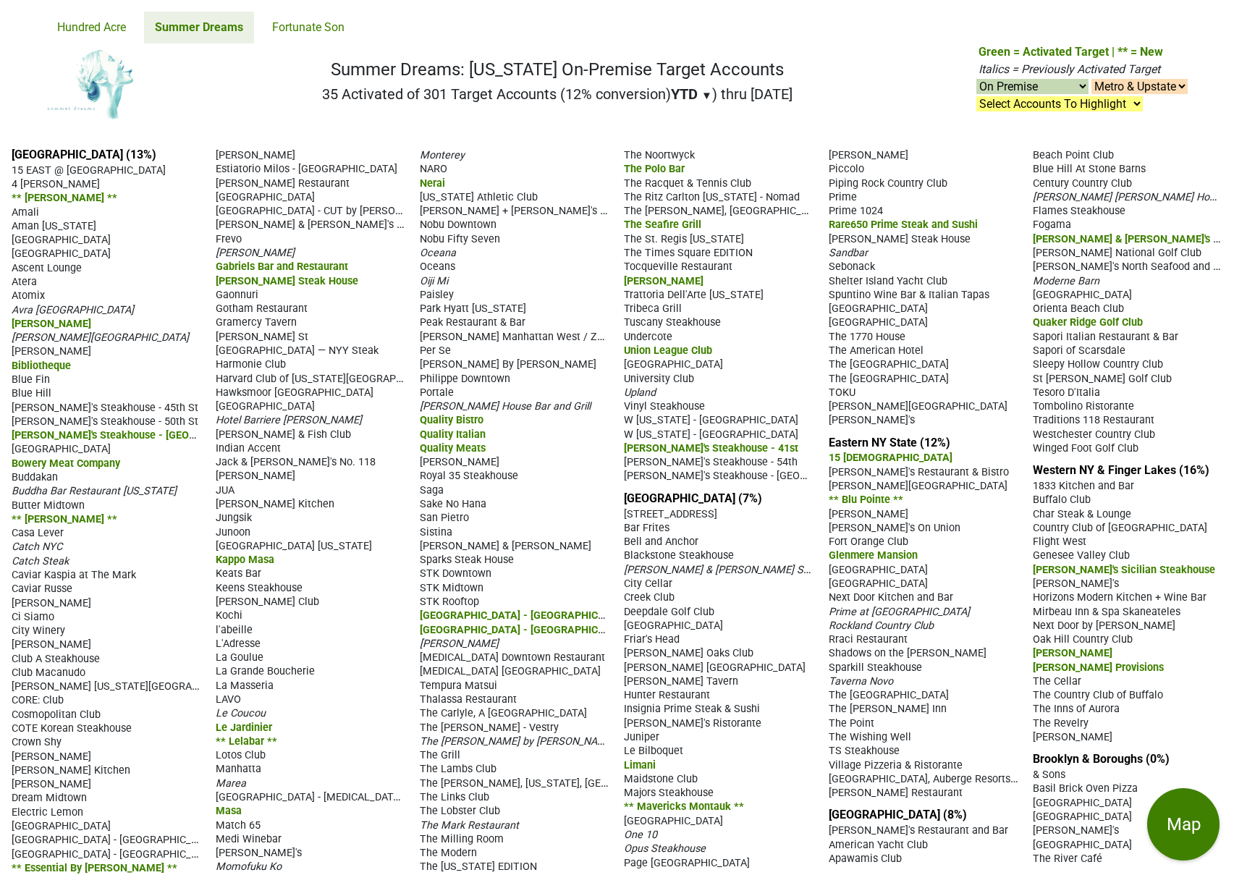
select select "on"
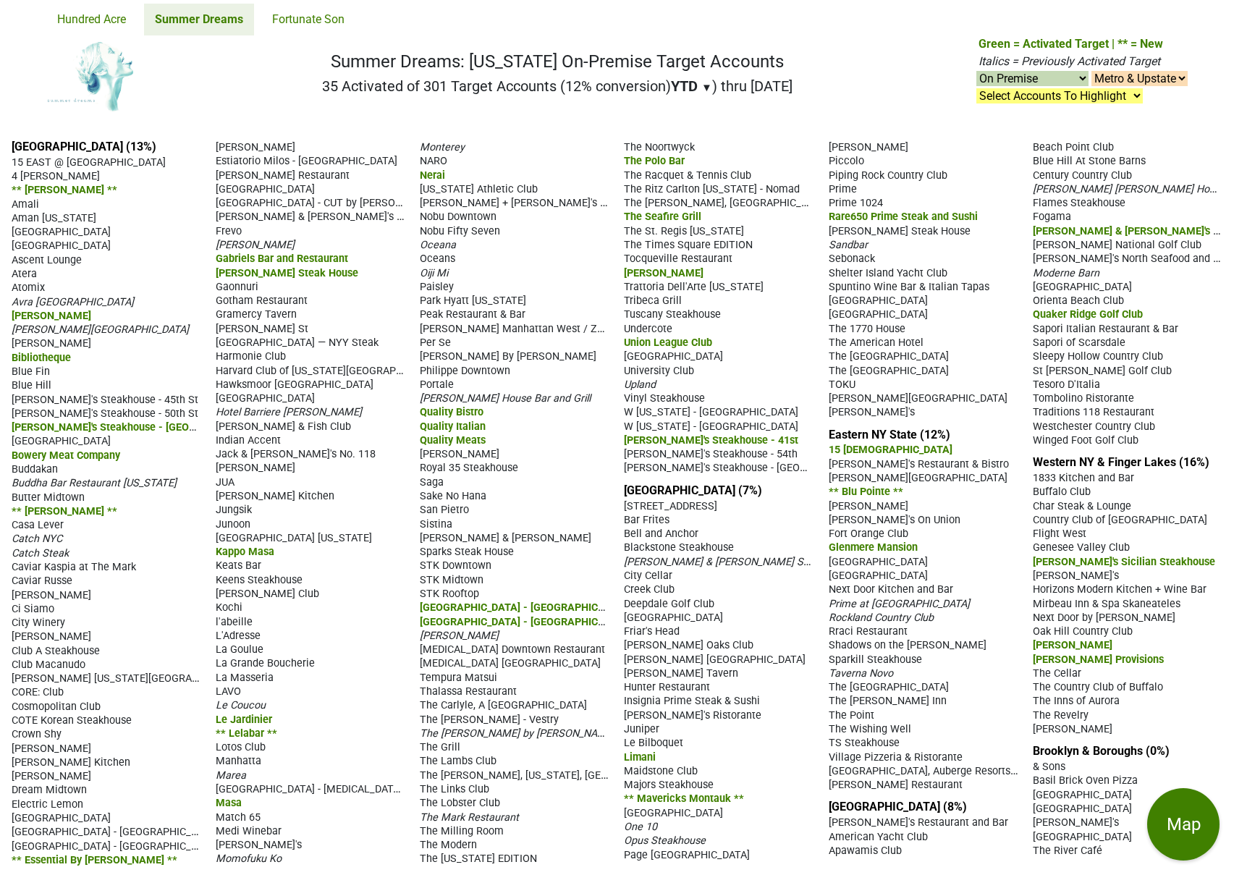
scroll to position [11, 0]
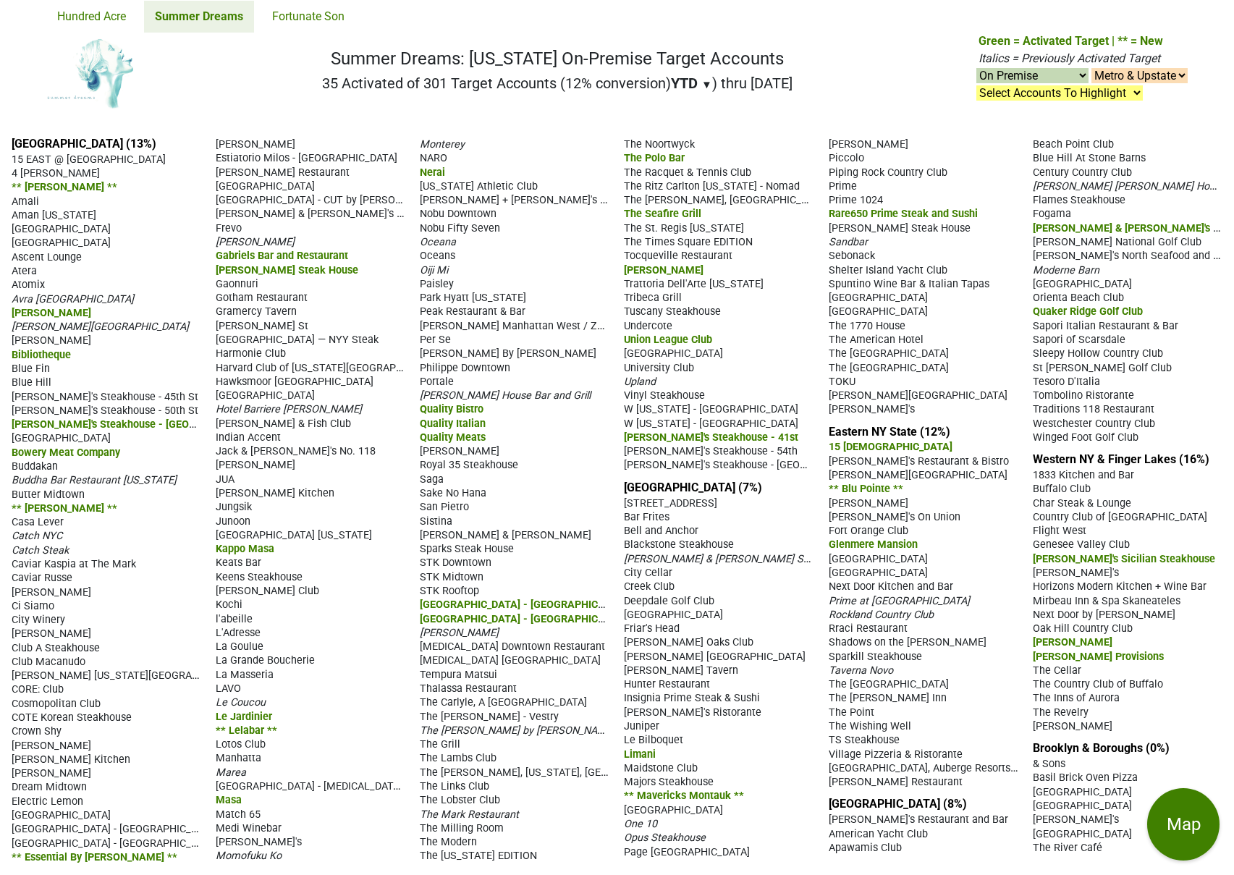
drag, startPoint x: 10, startPoint y: 139, endPoint x: 1125, endPoint y: 855, distance: 1324.6
click at [1124, 855] on div "[GEOGRAPHIC_DATA] (13%) 15 EAST @ [GEOGRAPHIC_DATA] 4 [PERSON_NAME] Rib ** [PER…" at bounding box center [617, 500] width 1234 height 750
copy div "[GEOGRAPHIC_DATA] (13%) 15 EAST @ Tocqueville 4 [PERSON_NAME] ** [PERSON_NAME] …"
click at [311, 21] on link "Fortunate Son" at bounding box center [308, 17] width 94 height 32
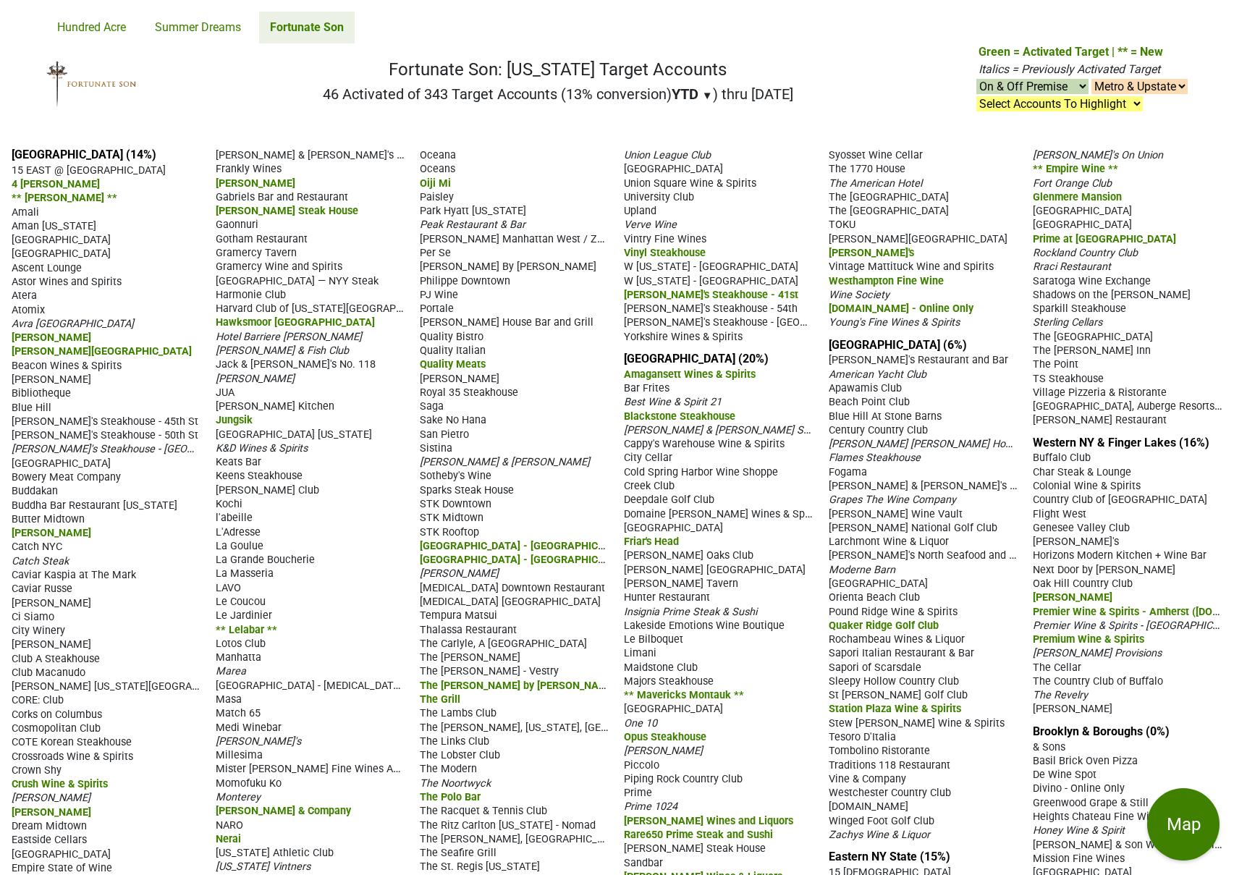
click at [1041, 90] on select "On & Off Premise On Premise Off Premise Country Clubs Only" at bounding box center [1032, 86] width 112 height 15
select select "on"
click at [976, 79] on select "On & Off Premise On Premise Off Premise Country Clubs Only" at bounding box center [1032, 86] width 112 height 15
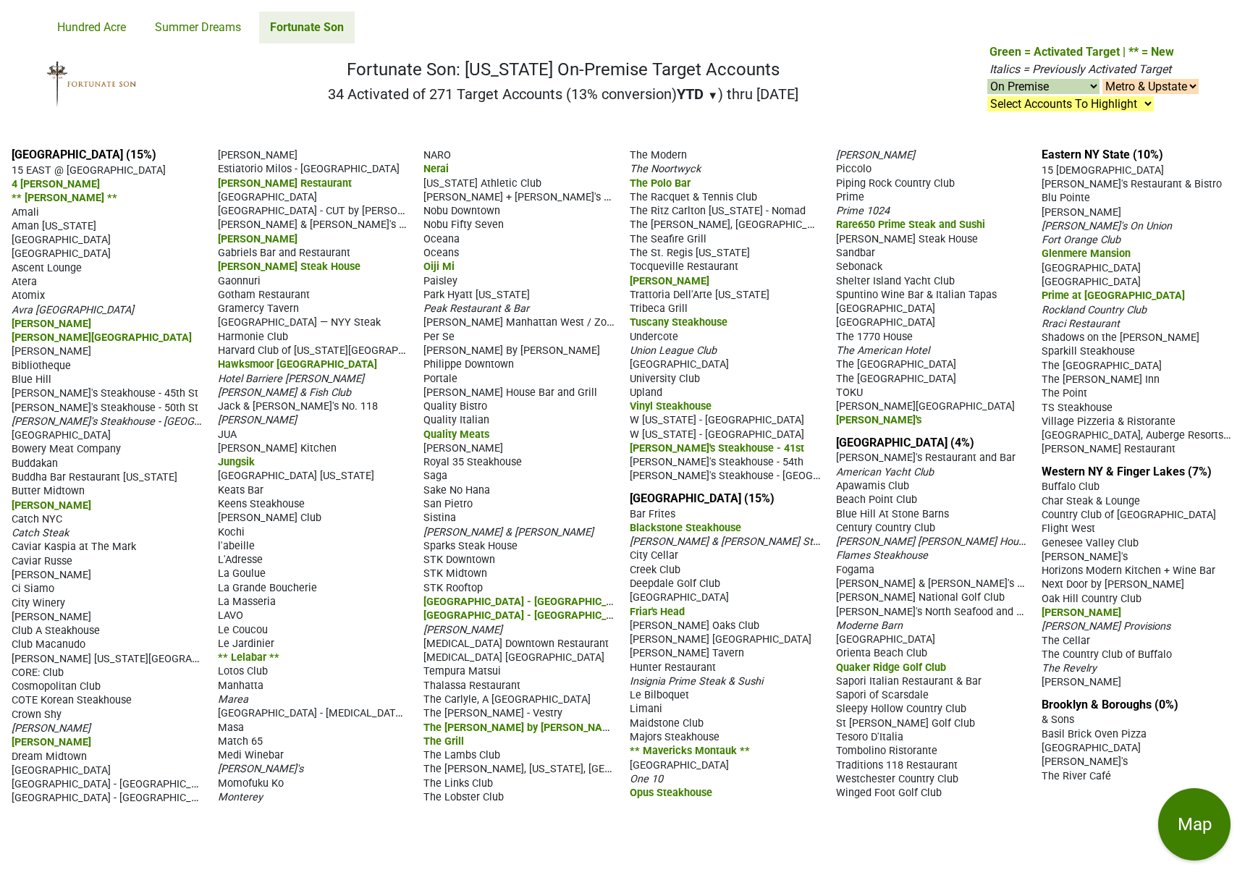
click at [1035, 88] on select "On & Off Premise On Premise Off Premise Country Clubs Only" at bounding box center [1043, 86] width 112 height 15
click at [1034, 88] on select "On & Off Premise On Premise Off Premise Country Clubs Only" at bounding box center [1043, 86] width 112 height 15
select select "club"
click at [987, 79] on select "On & Off Premise On Premise Off Premise Country Clubs Only" at bounding box center [1043, 86] width 112 height 15
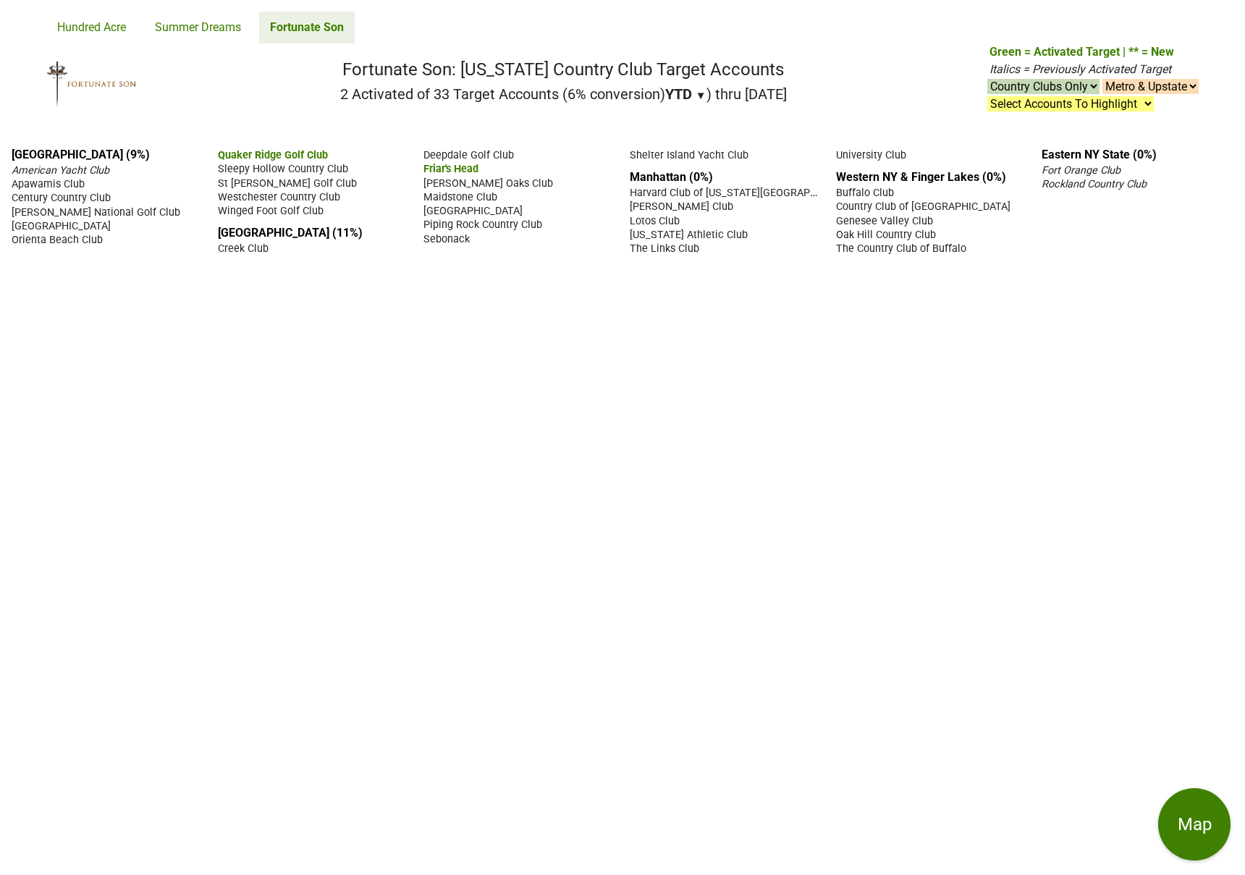
select select "club"
